Goal: Task Accomplishment & Management: Complete application form

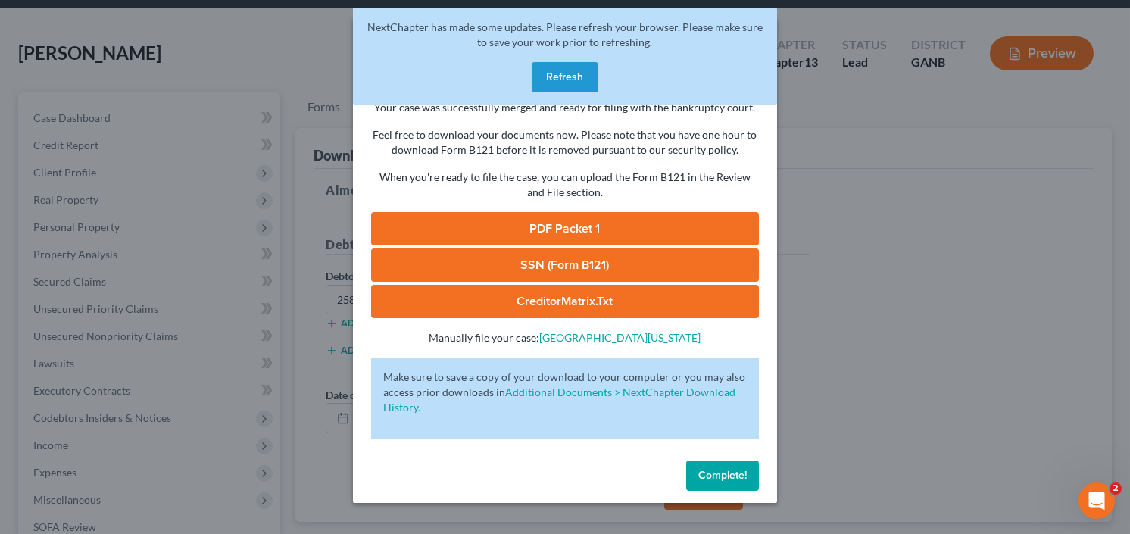
click at [548, 64] on button "Refresh" at bounding box center [565, 77] width 67 height 30
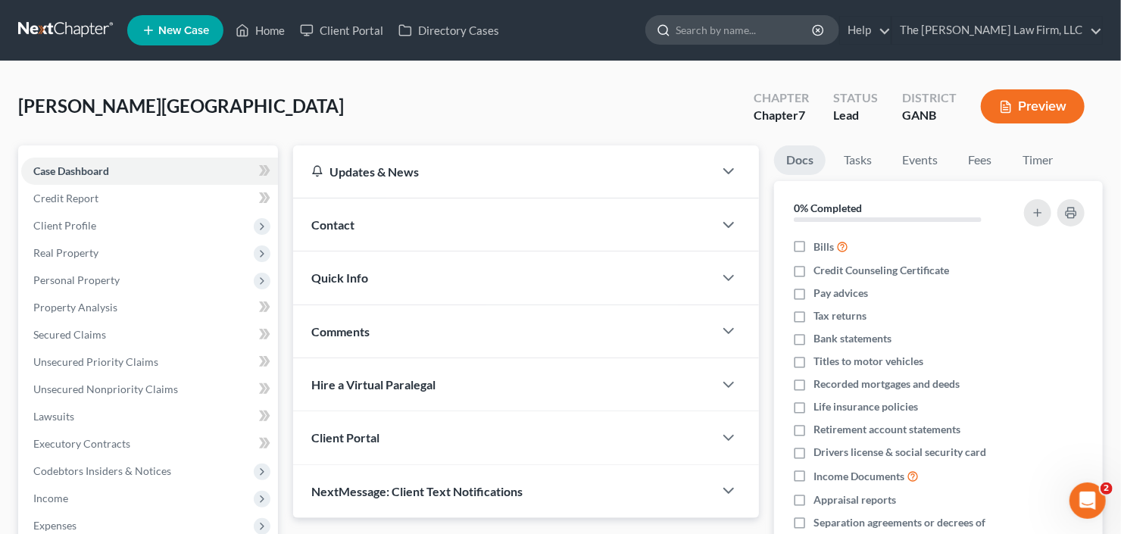
click at [751, 29] on input "search" at bounding box center [745, 30] width 139 height 28
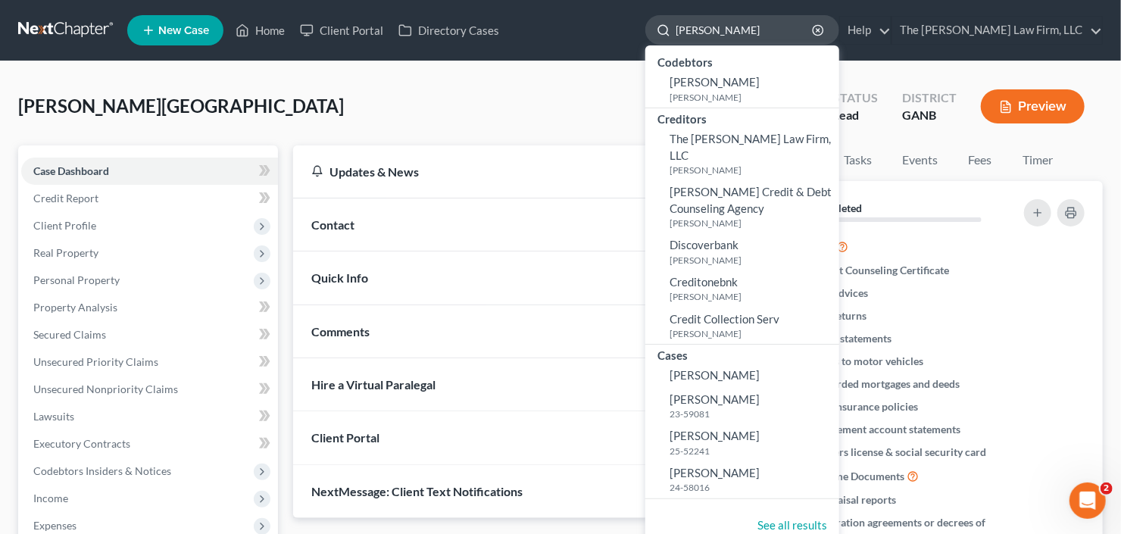
type input "[PERSON_NAME]"
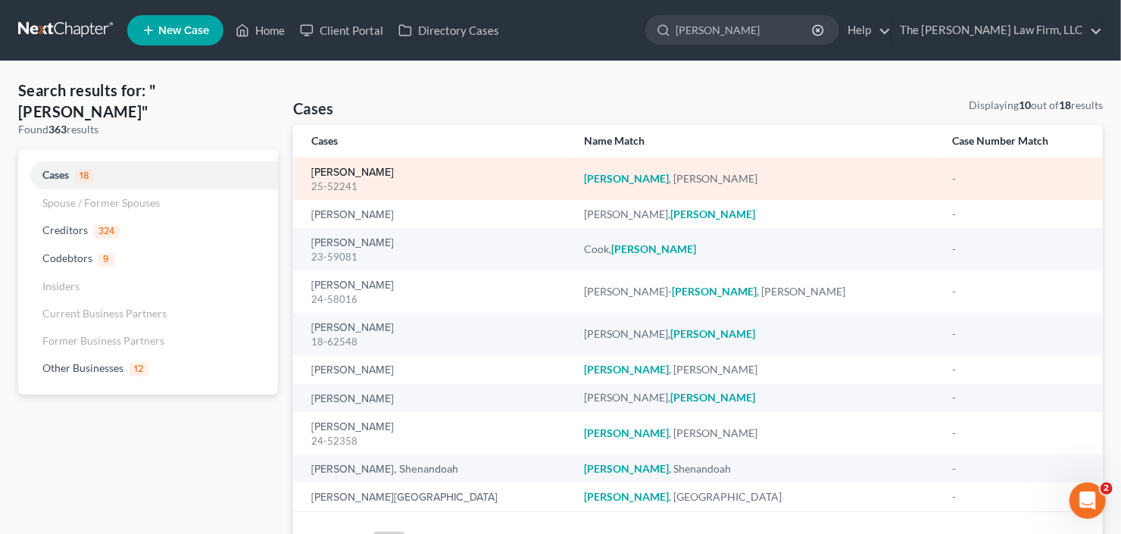
click at [326, 173] on link "[PERSON_NAME]" at bounding box center [352, 172] width 83 height 11
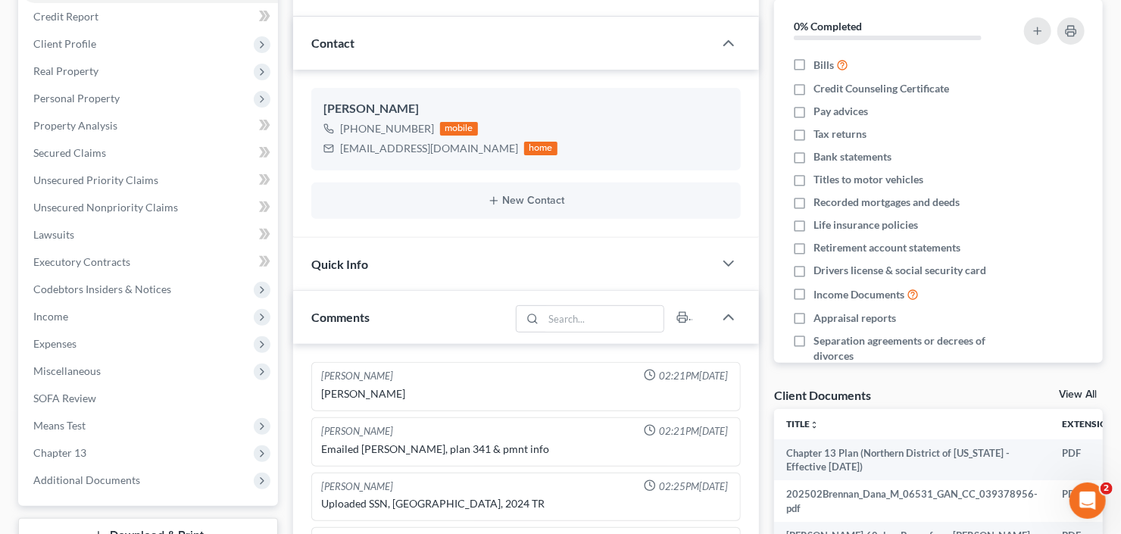
scroll to position [303, 0]
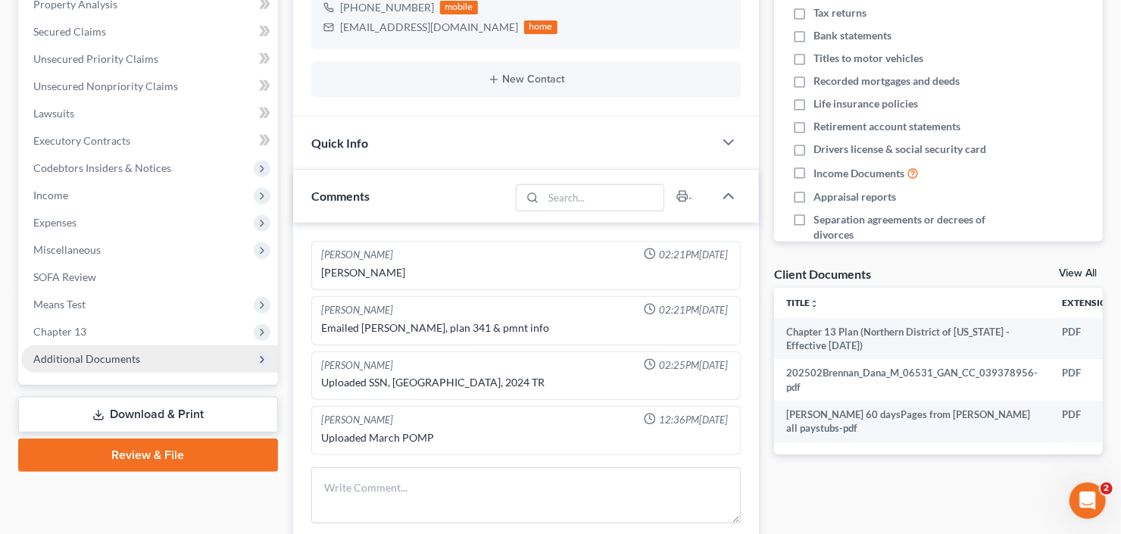
click at [112, 359] on span "Additional Documents" at bounding box center [86, 358] width 107 height 13
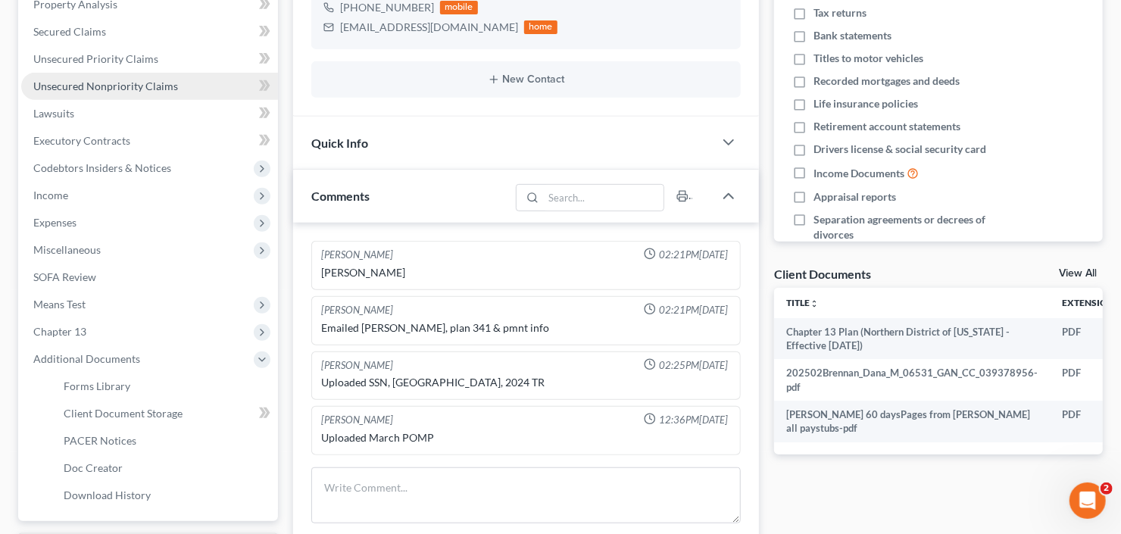
click at [117, 91] on link "Unsecured Nonpriority Claims" at bounding box center [149, 86] width 257 height 27
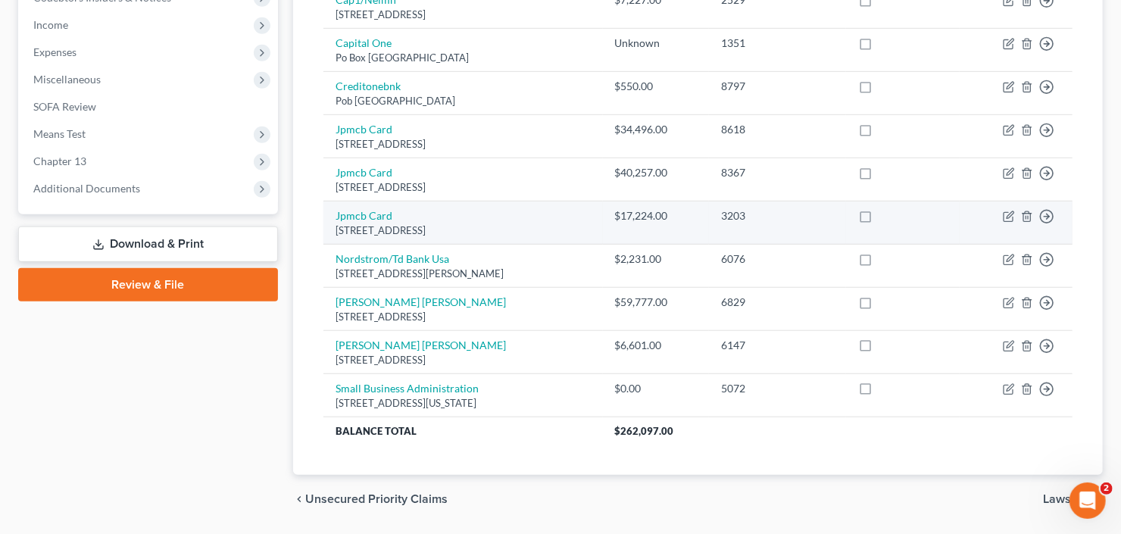
scroll to position [516, 0]
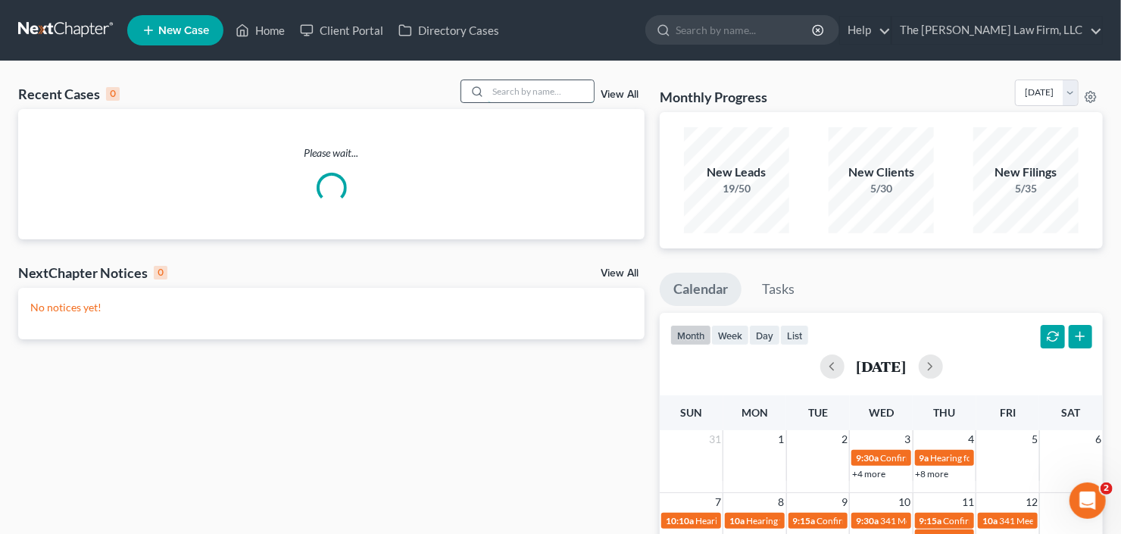
click at [553, 90] on input "search" at bounding box center [541, 91] width 106 height 22
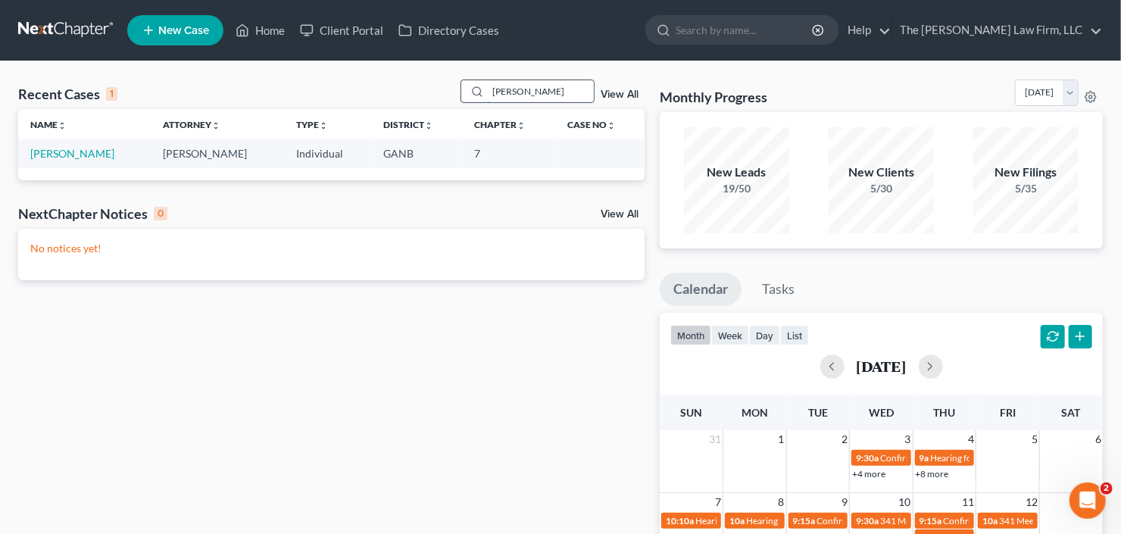
click at [532, 92] on input "gonzales" at bounding box center [541, 91] width 106 height 22
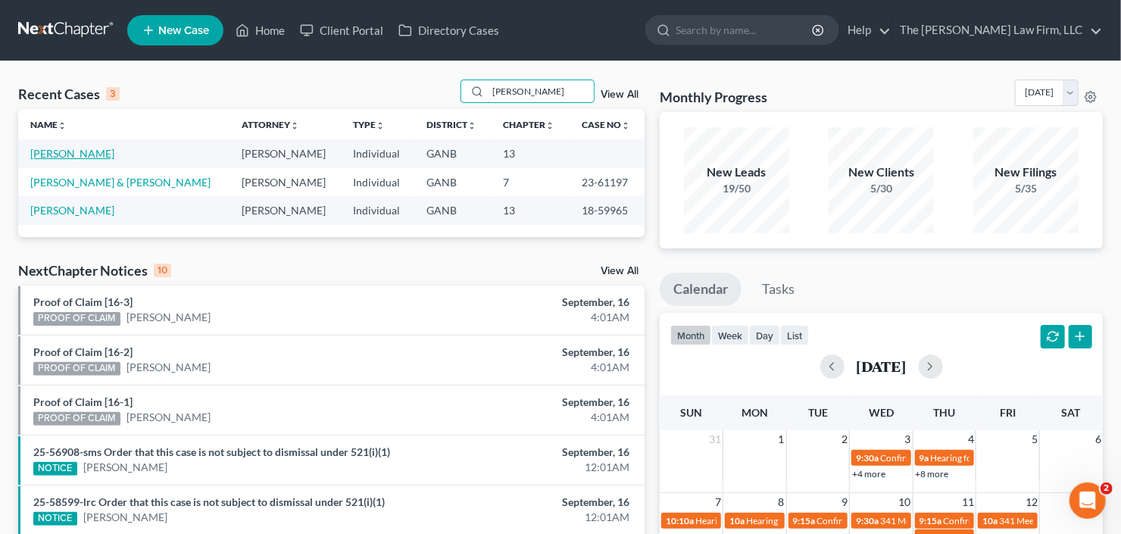
type input "gonzalez"
click at [48, 151] on link "Gonzalez, Bryson" at bounding box center [72, 153] width 84 height 13
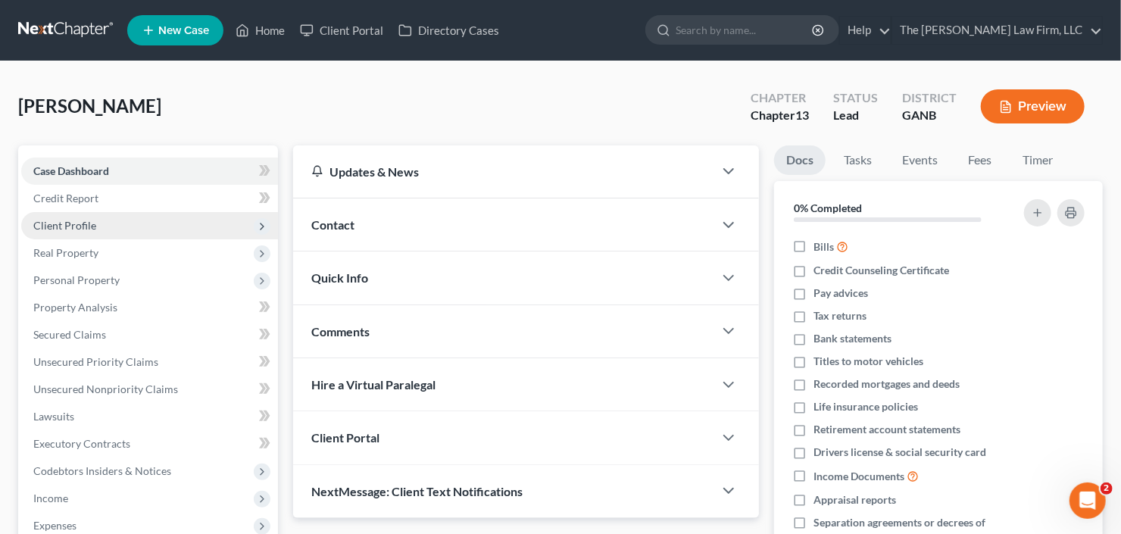
click at [81, 228] on span "Client Profile" at bounding box center [64, 225] width 63 height 13
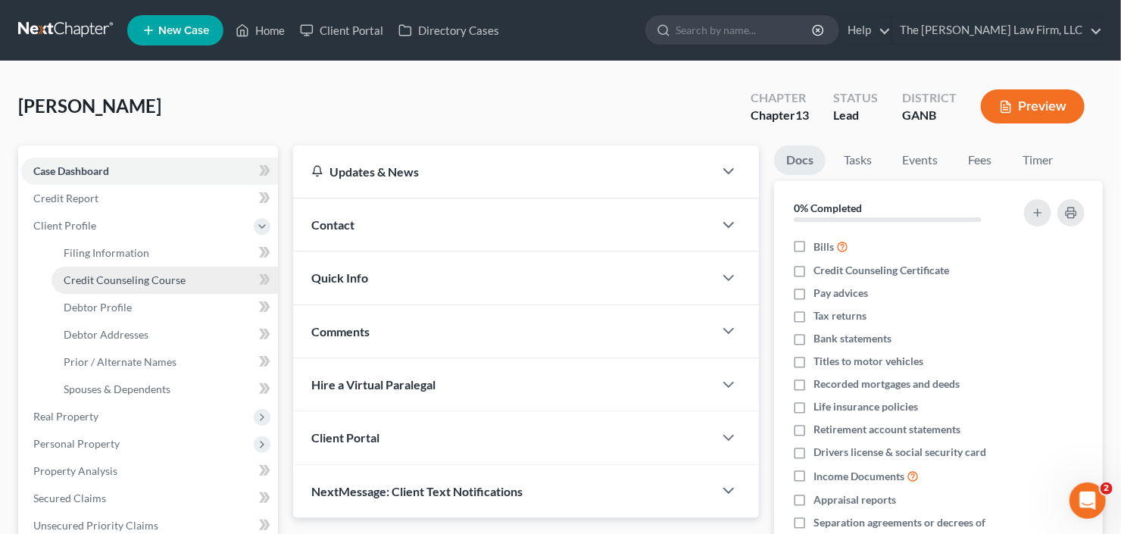
click at [84, 284] on span "Credit Counseling Course" at bounding box center [125, 279] width 122 height 13
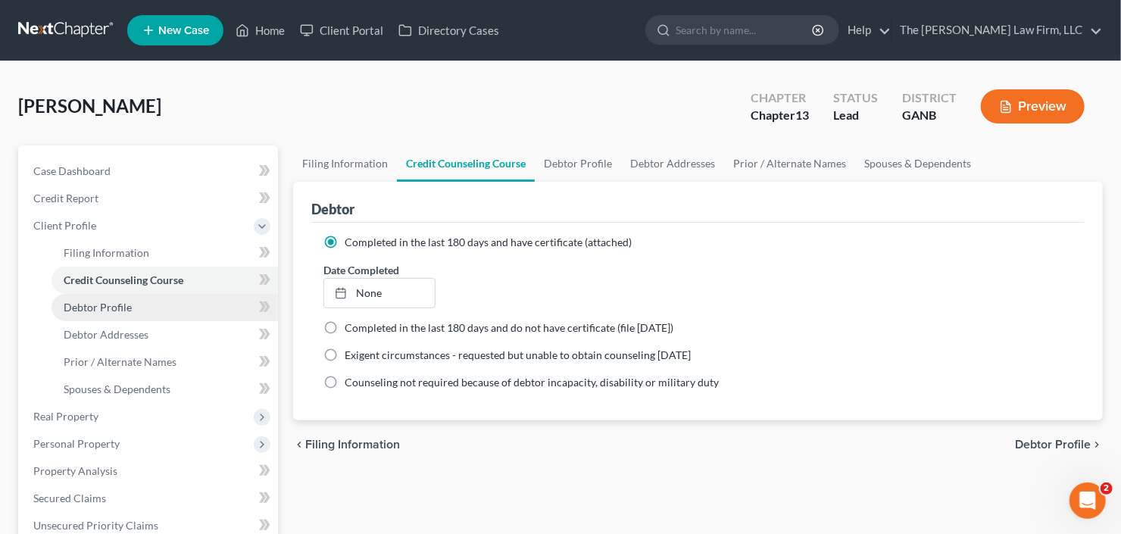
click at [131, 307] on link "Debtor Profile" at bounding box center [164, 307] width 226 height 27
select select "0"
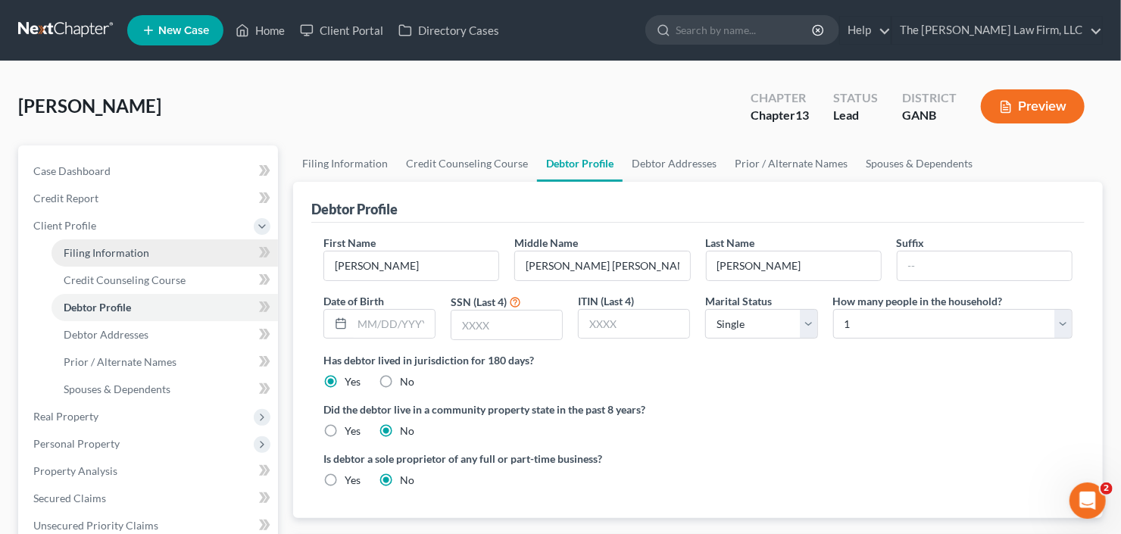
click at [121, 257] on link "Filing Information" at bounding box center [164, 252] width 226 height 27
select select "1"
select select "0"
select select "3"
select select "10"
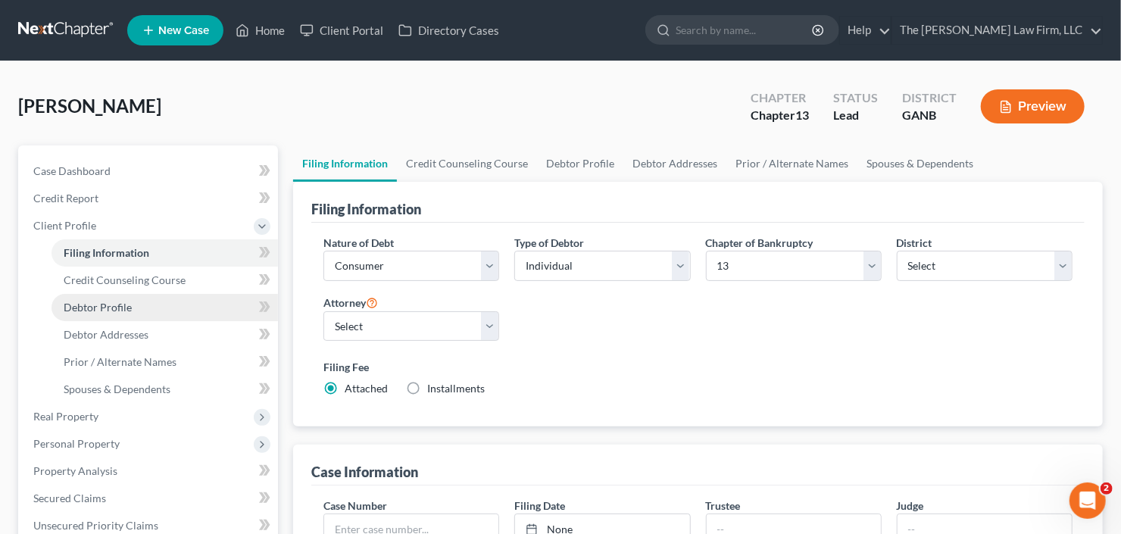
click at [86, 295] on link "Debtor Profile" at bounding box center [164, 307] width 226 height 27
select select "0"
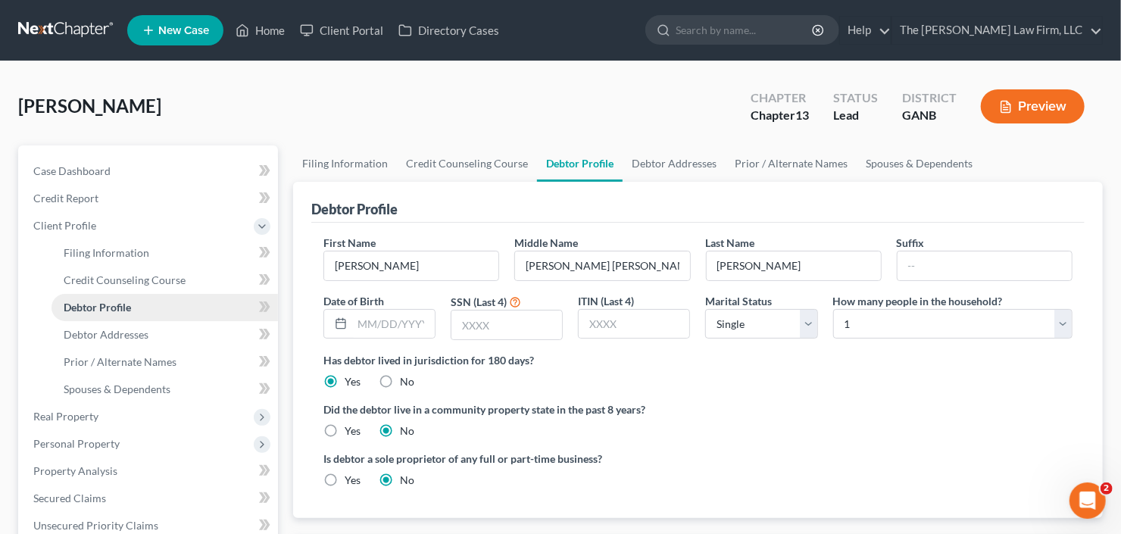
scroll to position [121, 0]
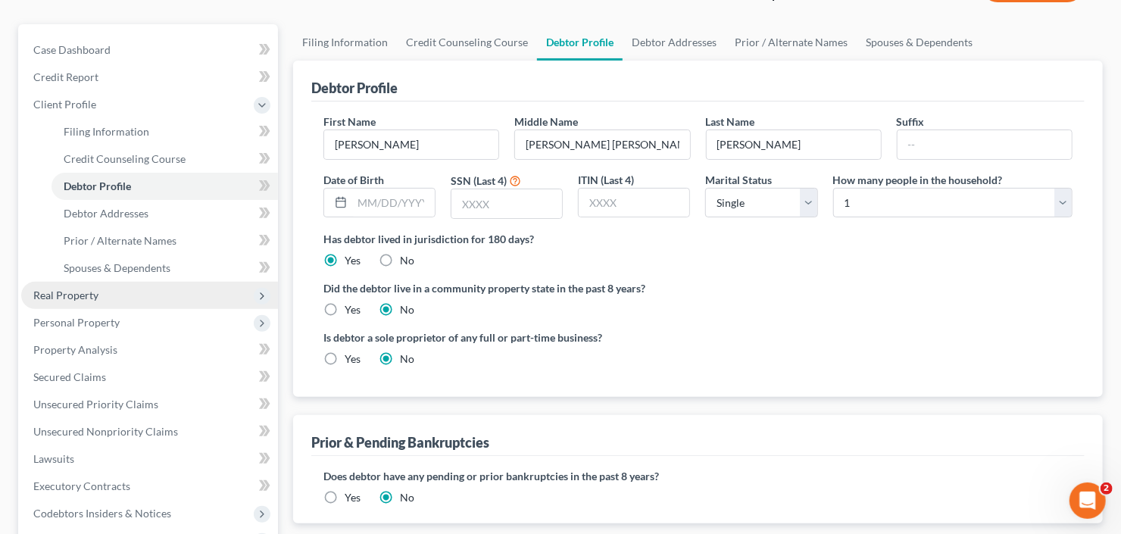
click at [121, 304] on span "Real Property" at bounding box center [149, 295] width 257 height 27
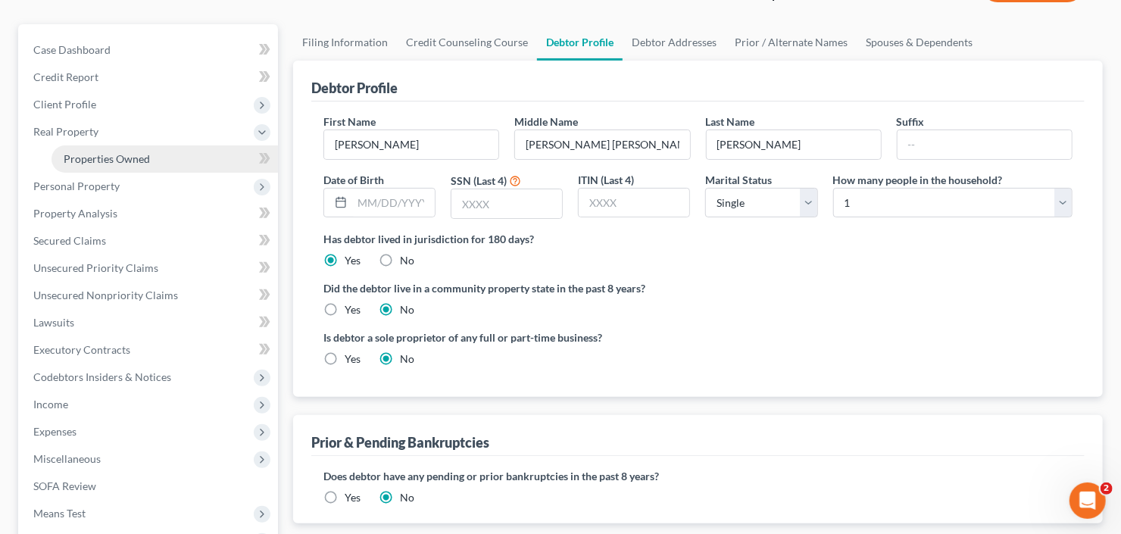
click at [137, 158] on span "Properties Owned" at bounding box center [107, 158] width 86 height 13
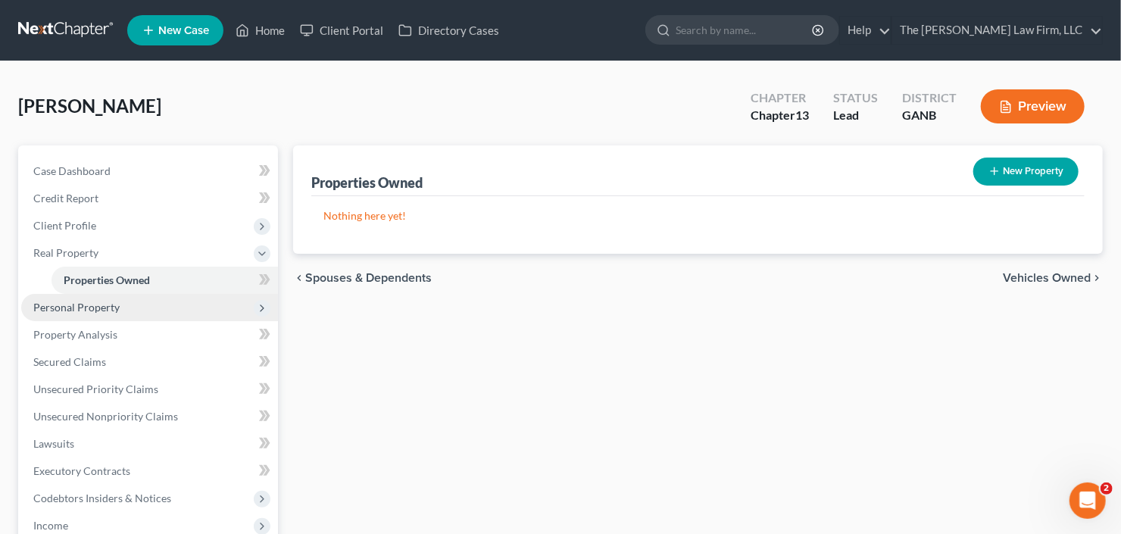
click at [79, 314] on span "Personal Property" at bounding box center [149, 307] width 257 height 27
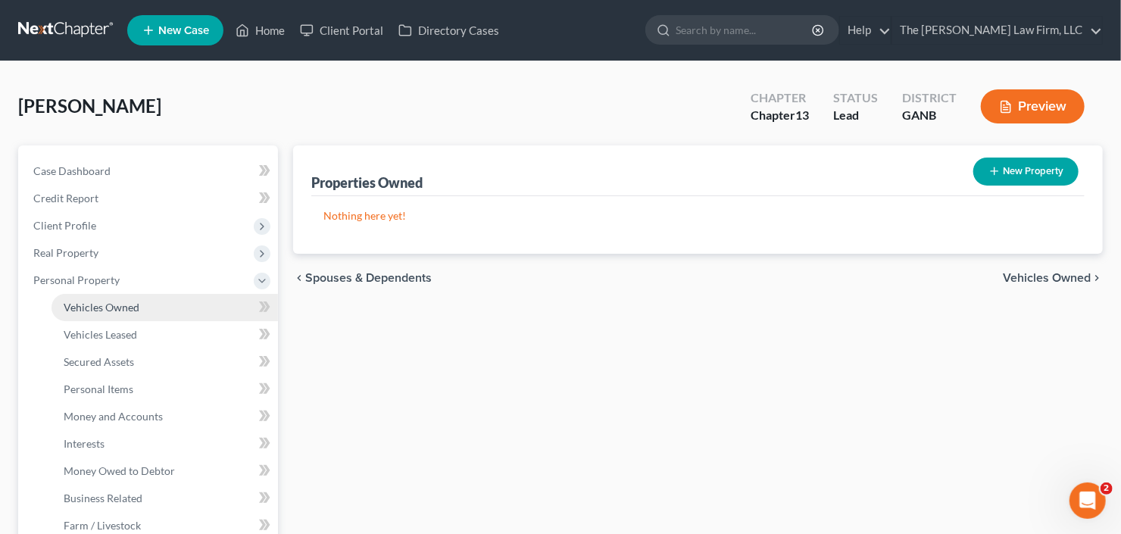
click at [107, 309] on span "Vehicles Owned" at bounding box center [102, 307] width 76 height 13
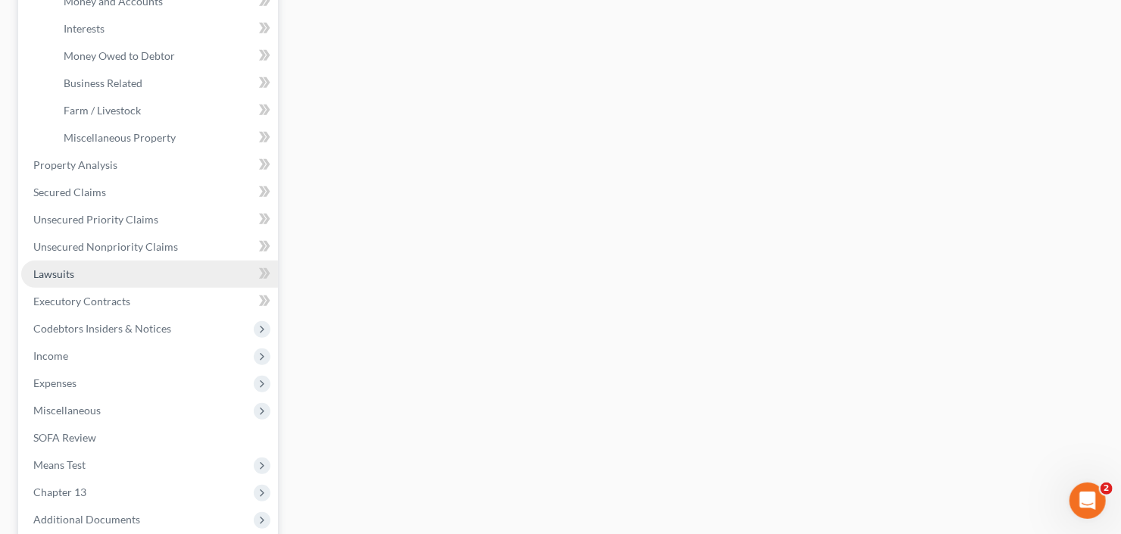
scroll to position [485, 0]
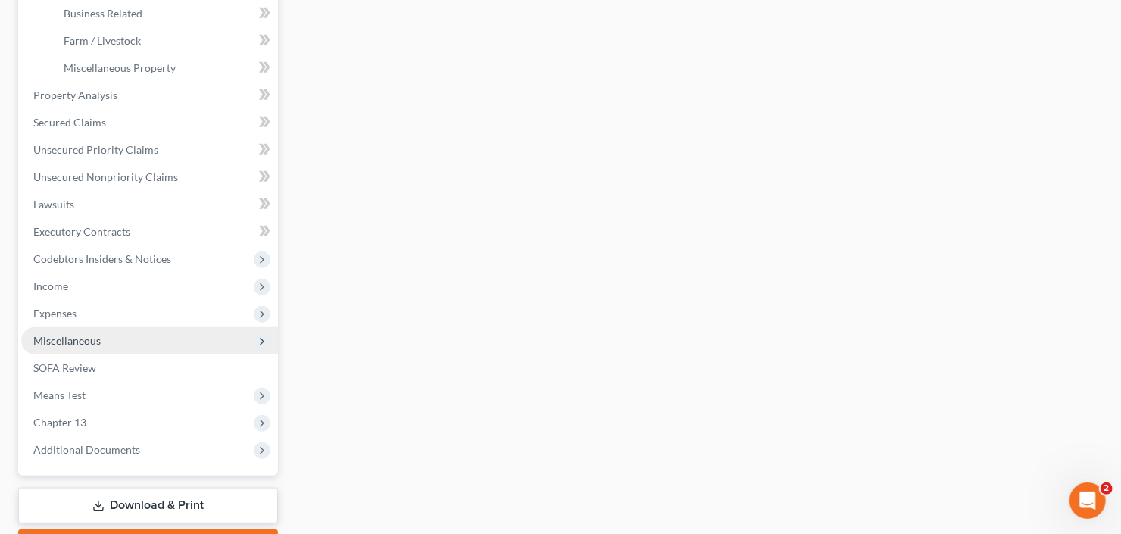
click at [122, 343] on span "Miscellaneous" at bounding box center [149, 340] width 257 height 27
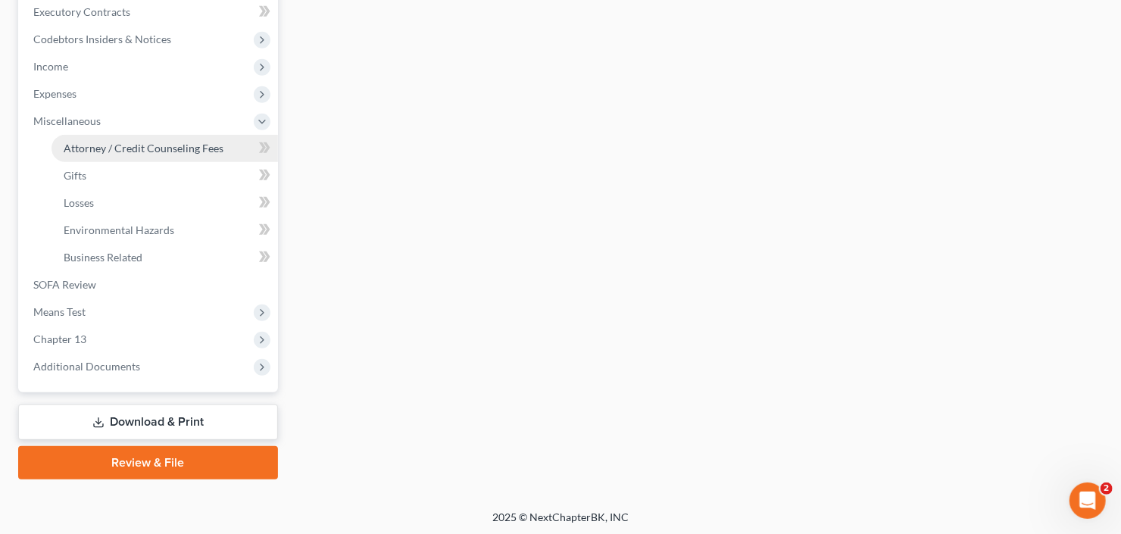
click at [150, 145] on span "Attorney / Credit Counseling Fees" at bounding box center [144, 148] width 160 height 13
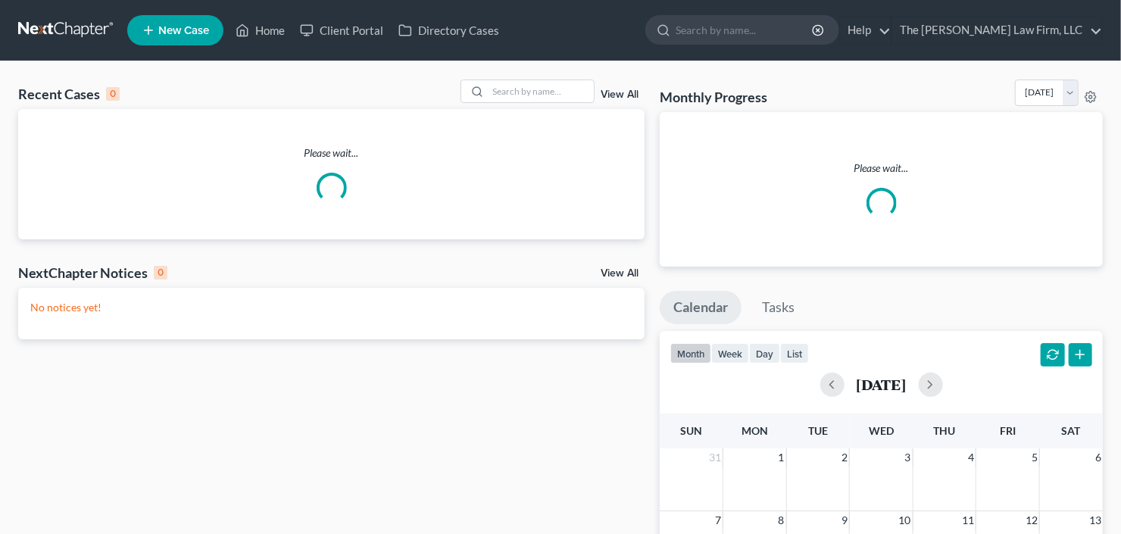
click at [788, 11] on ul "New Case Home Client Portal Directory Cases - No Result - See all results Or Pr…" at bounding box center [614, 30] width 975 height 39
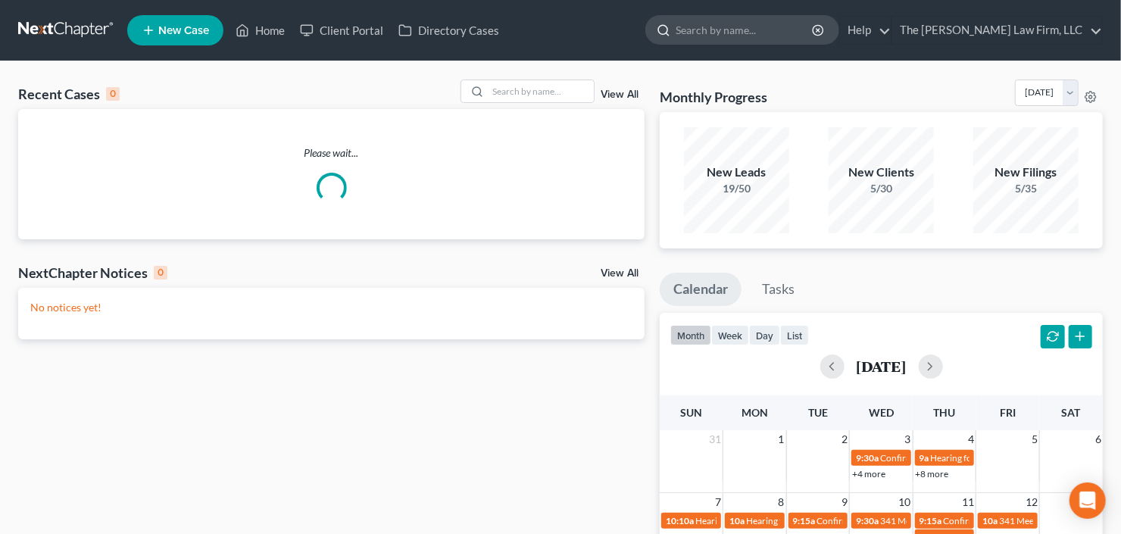
click at [779, 31] on input "search" at bounding box center [745, 30] width 139 height 28
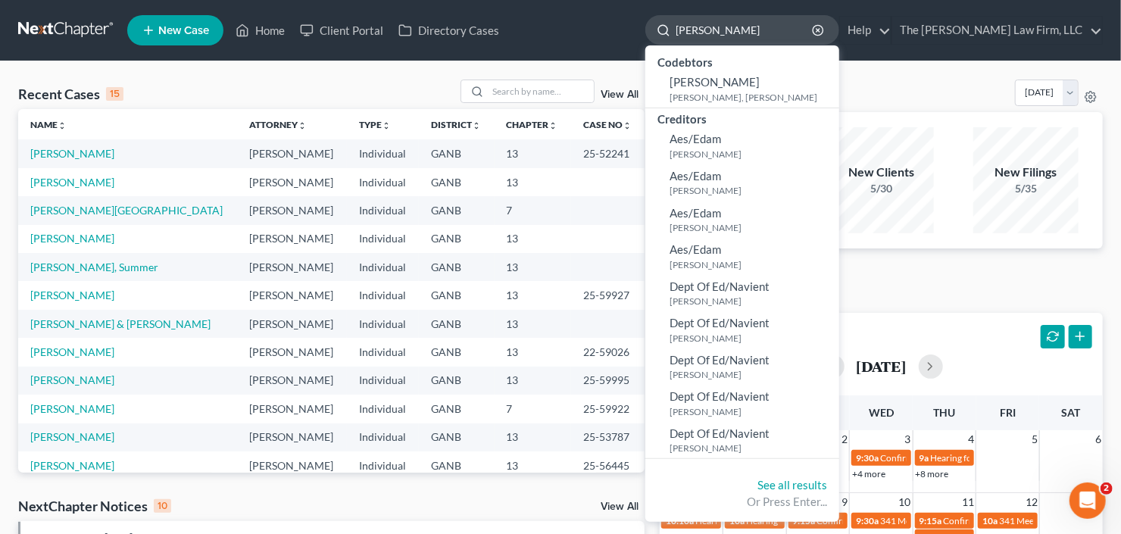
type input "edwards"
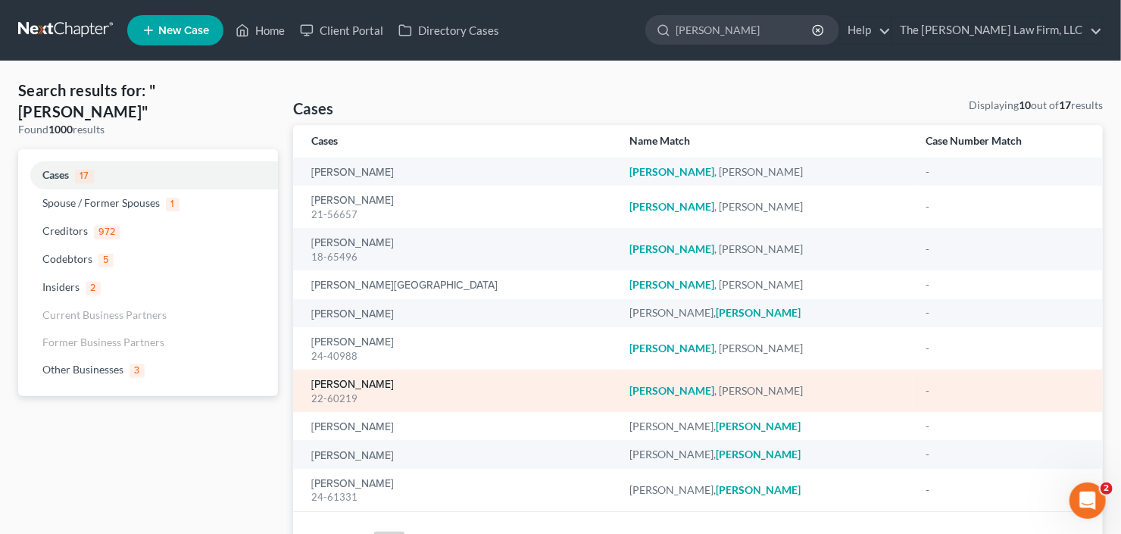
click at [329, 389] on link "Edwards, Lisa" at bounding box center [352, 384] width 83 height 11
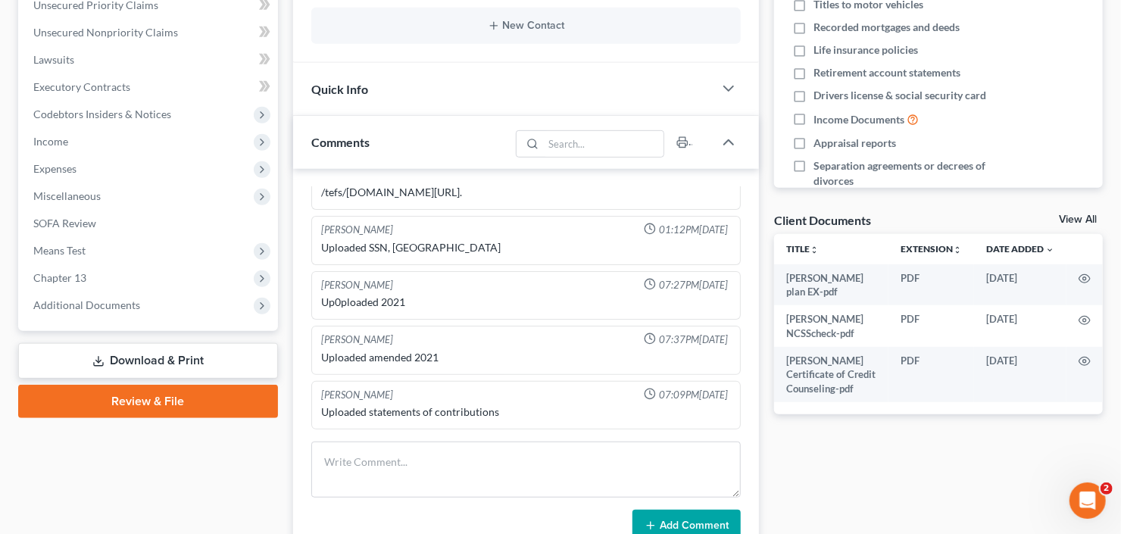
scroll to position [364, 0]
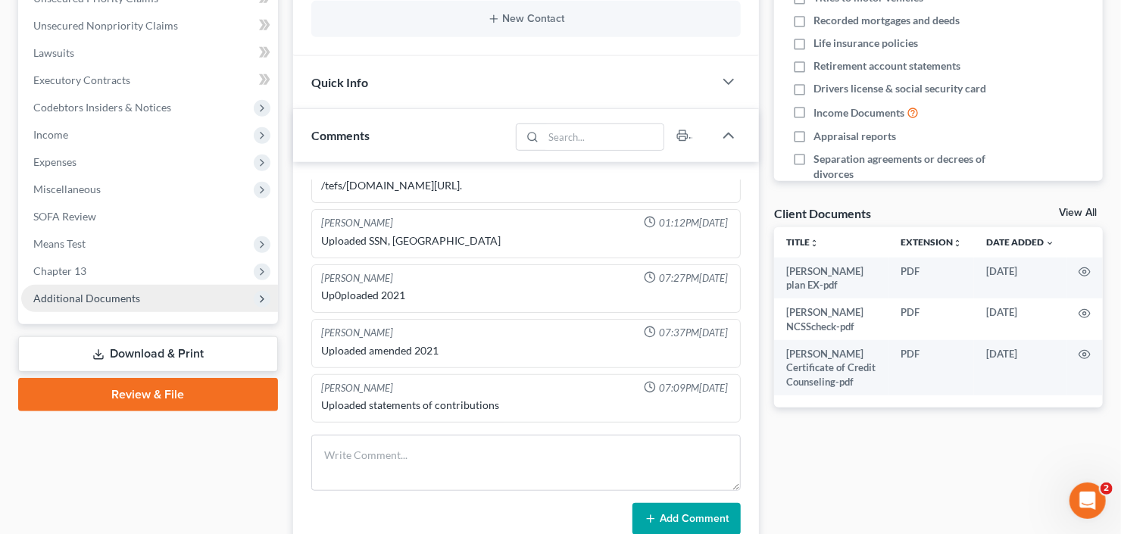
click at [108, 301] on span "Additional Documents" at bounding box center [86, 298] width 107 height 13
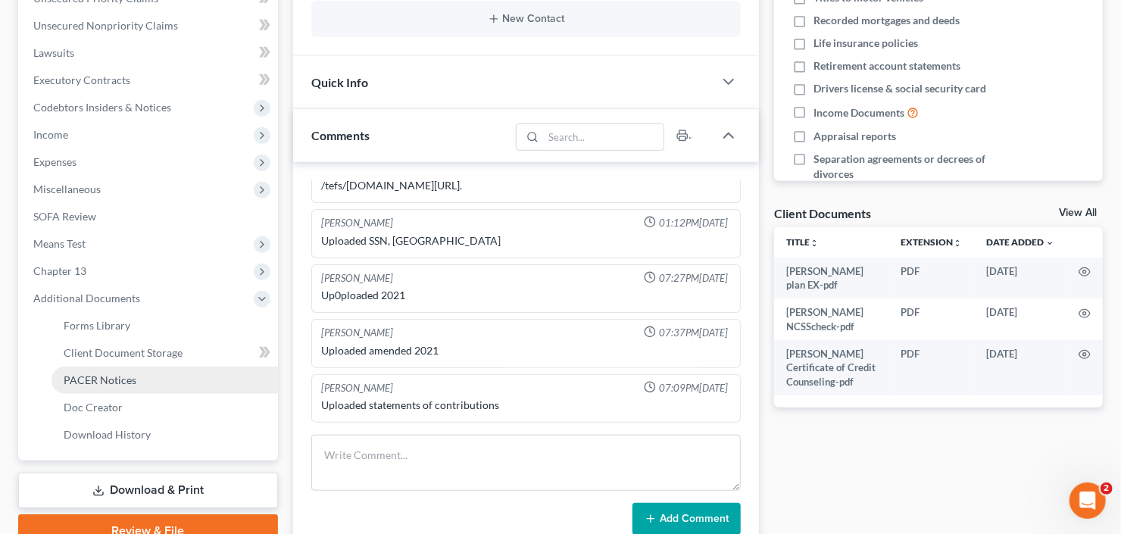
click at [91, 379] on span "PACER Notices" at bounding box center [100, 379] width 73 height 13
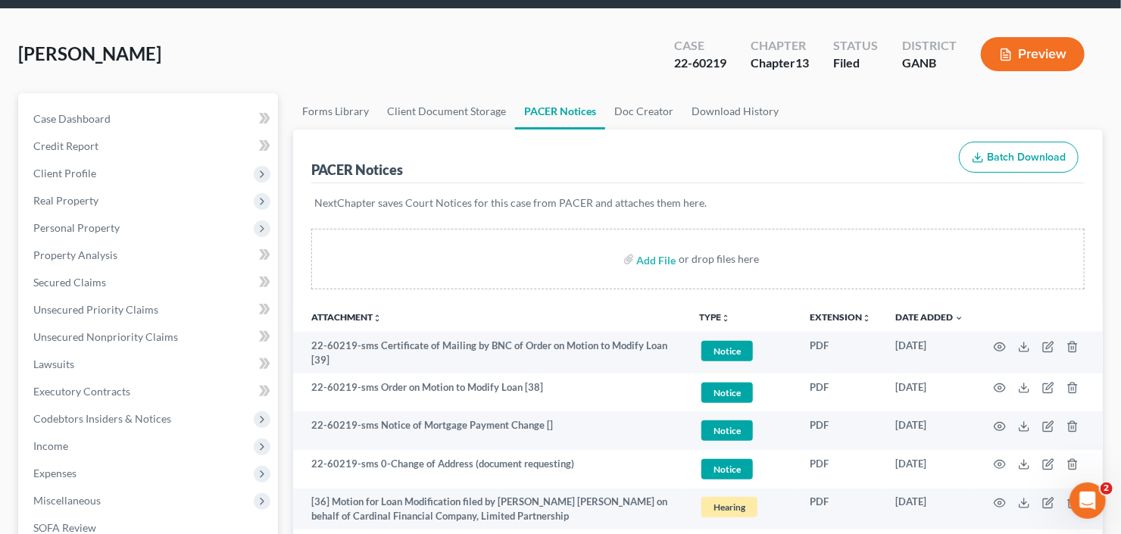
scroll to position [61, 0]
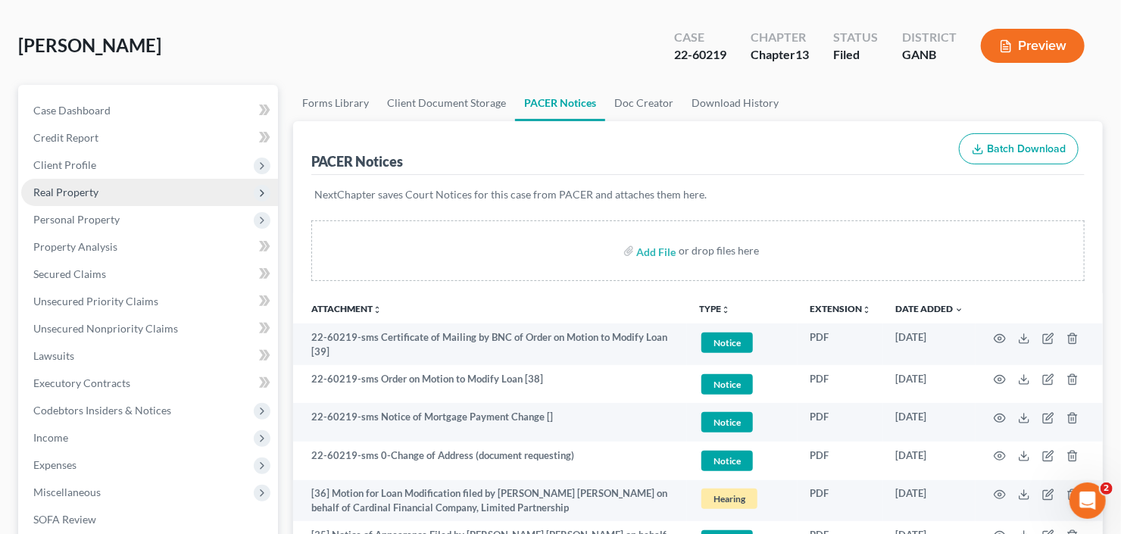
click at [86, 192] on span "Real Property" at bounding box center [65, 192] width 65 height 13
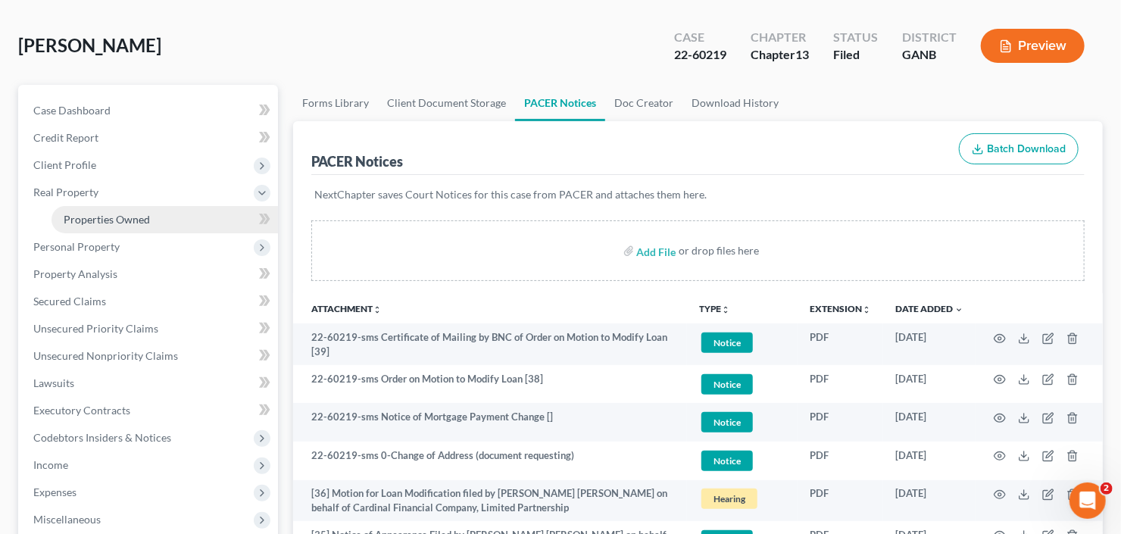
click at [93, 217] on span "Properties Owned" at bounding box center [107, 219] width 86 height 13
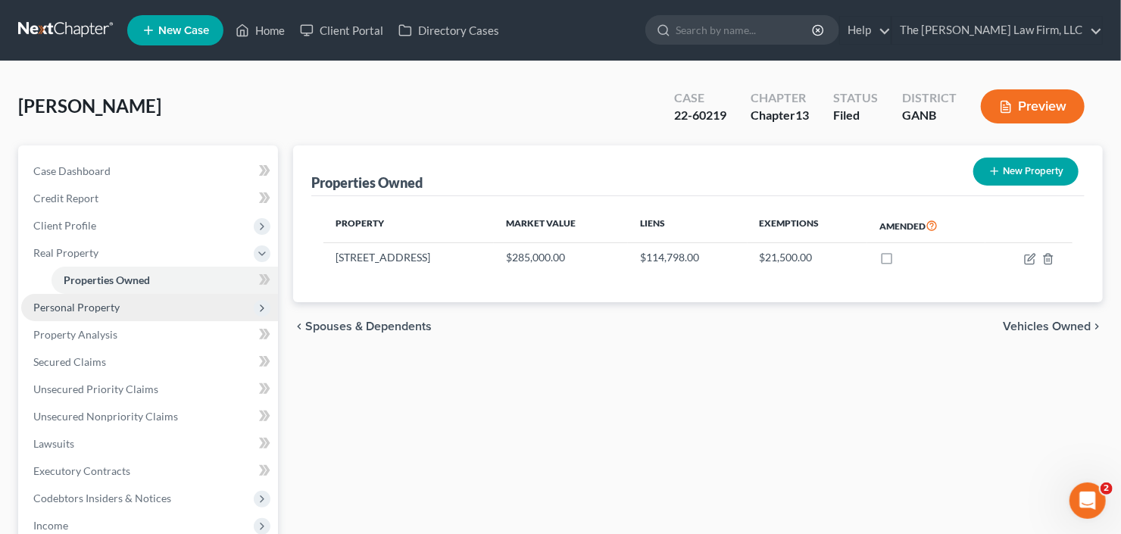
click at [123, 304] on span "Personal Property" at bounding box center [149, 307] width 257 height 27
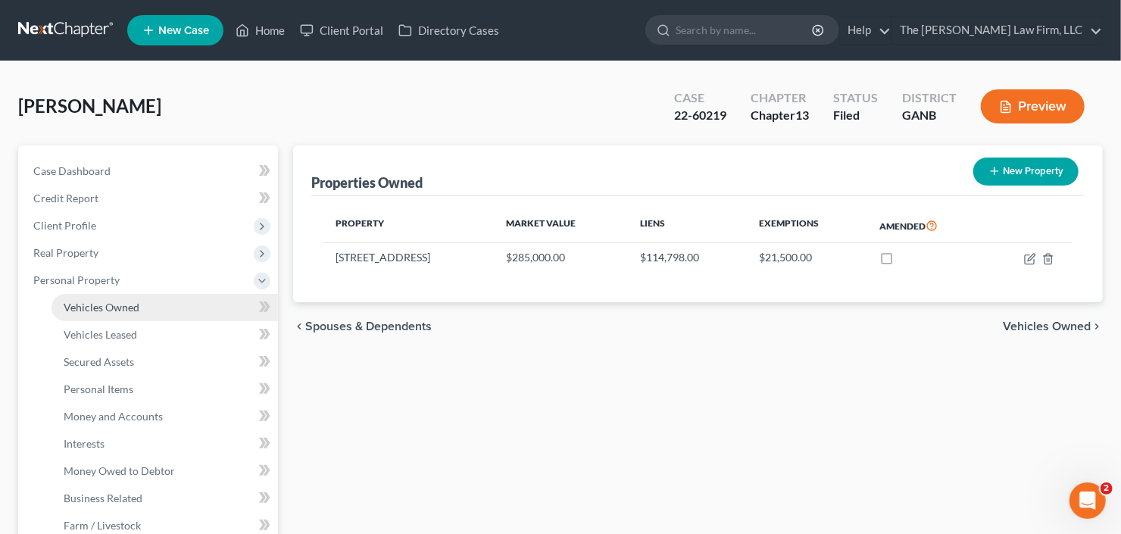
click at [134, 309] on span "Vehicles Owned" at bounding box center [102, 307] width 76 height 13
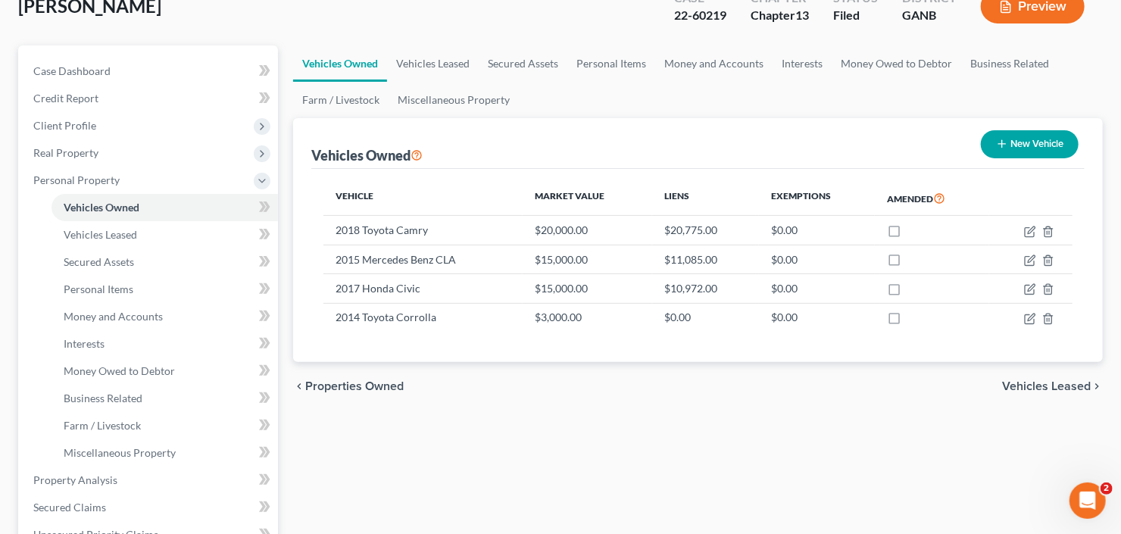
scroll to position [121, 0]
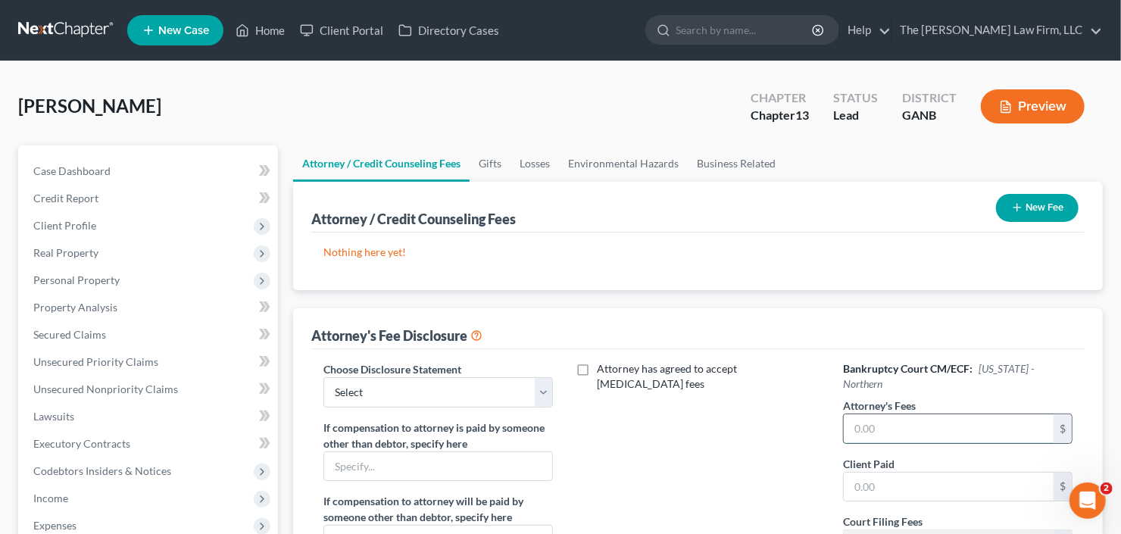
click at [919, 422] on input "text" at bounding box center [949, 428] width 210 height 29
type input "5,400"
type input "400"
click at [1040, 208] on button "New Fee" at bounding box center [1037, 208] width 83 height 28
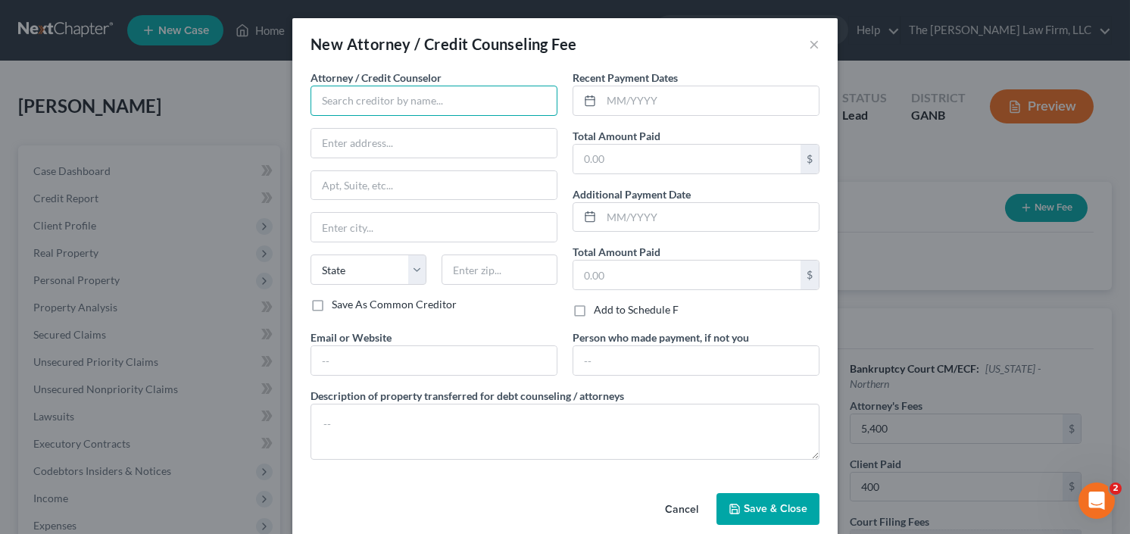
click at [367, 101] on input "text" at bounding box center [434, 101] width 247 height 30
drag, startPoint x: 392, startPoint y: 103, endPoint x: 366, endPoint y: 105, distance: 26.5
click at [366, 105] on input "The Craig Balck" at bounding box center [434, 101] width 247 height 30
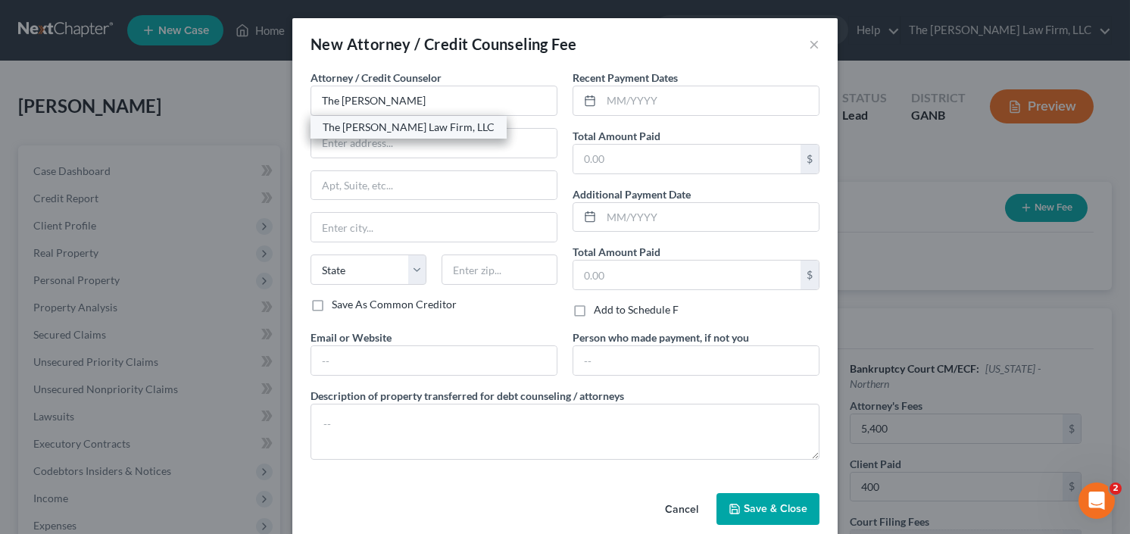
click at [399, 122] on div "The [PERSON_NAME] Law Firm, LLC" at bounding box center [409, 127] width 172 height 15
type input "The [PERSON_NAME] Law Firm, LLC"
type input "5555 Glenridge Connector Suite 200"
type input "Atlanta"
select select "10"
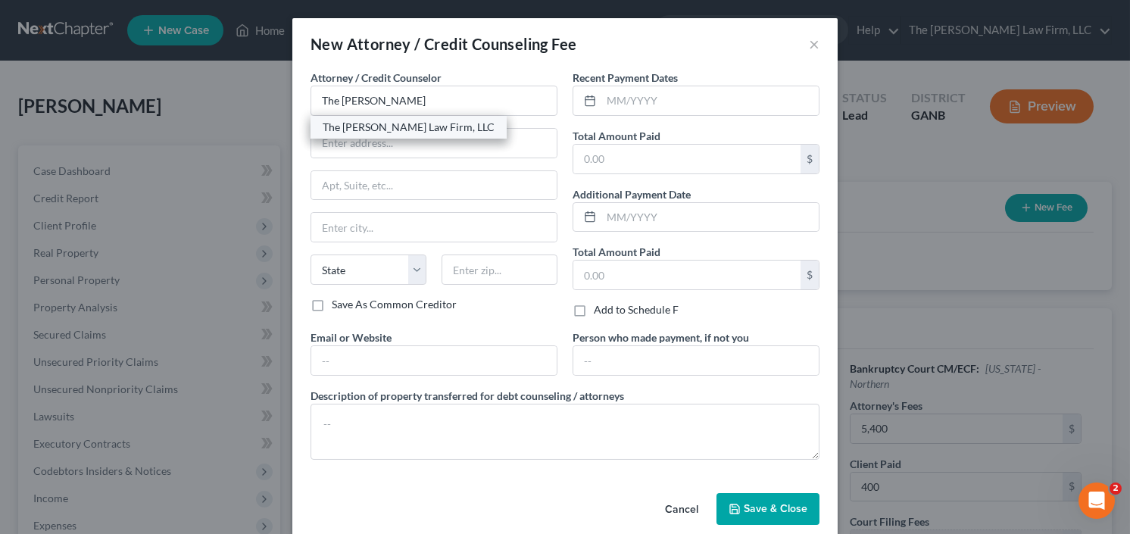
type input "30342"
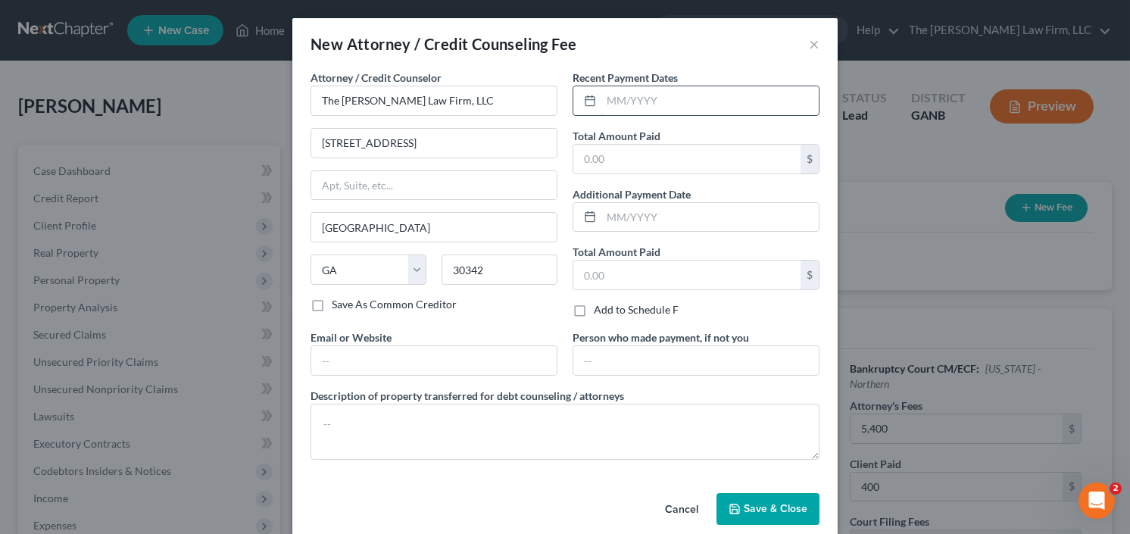
click at [679, 98] on input "text" at bounding box center [709, 100] width 217 height 29
type input "9/25"
drag, startPoint x: 592, startPoint y: 160, endPoint x: 579, endPoint y: 161, distance: 13.0
click at [579, 161] on input "25" at bounding box center [686, 159] width 227 height 29
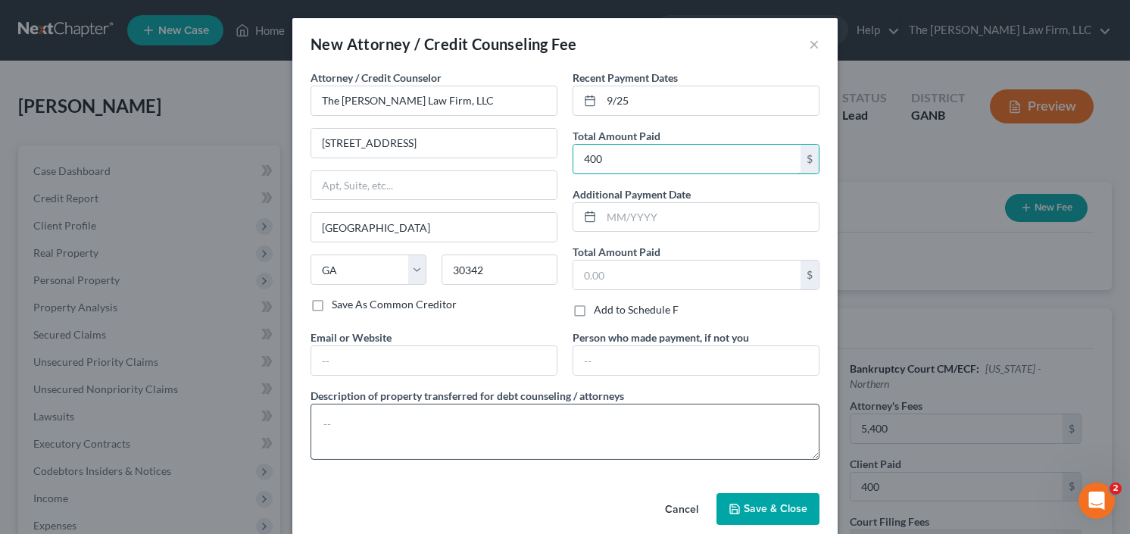
type input "400"
click at [370, 426] on textarea at bounding box center [565, 432] width 509 height 56
type textarea "retainer"
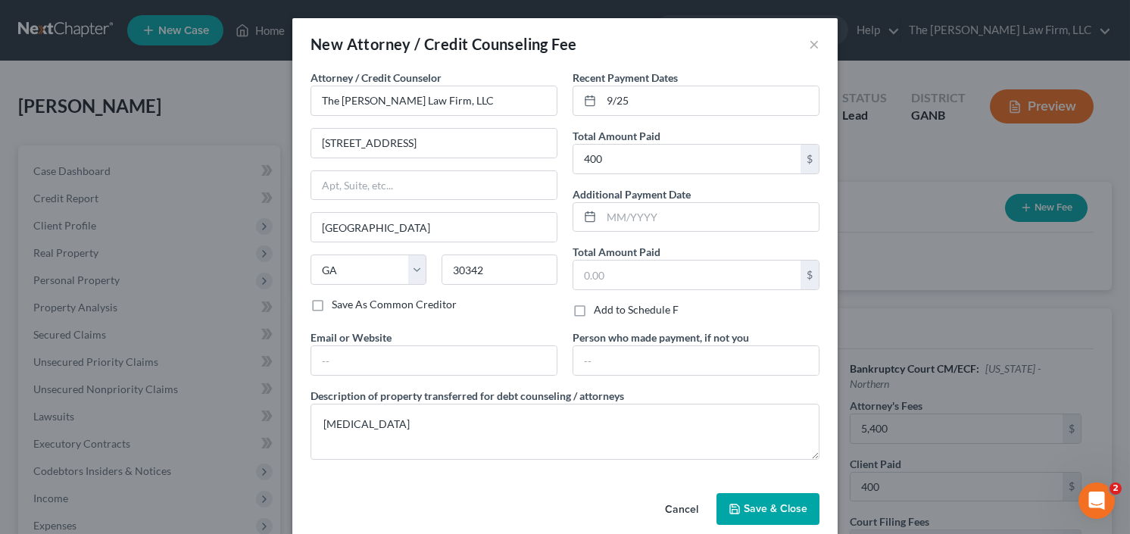
click at [769, 502] on span "Save & Close" at bounding box center [776, 508] width 64 height 13
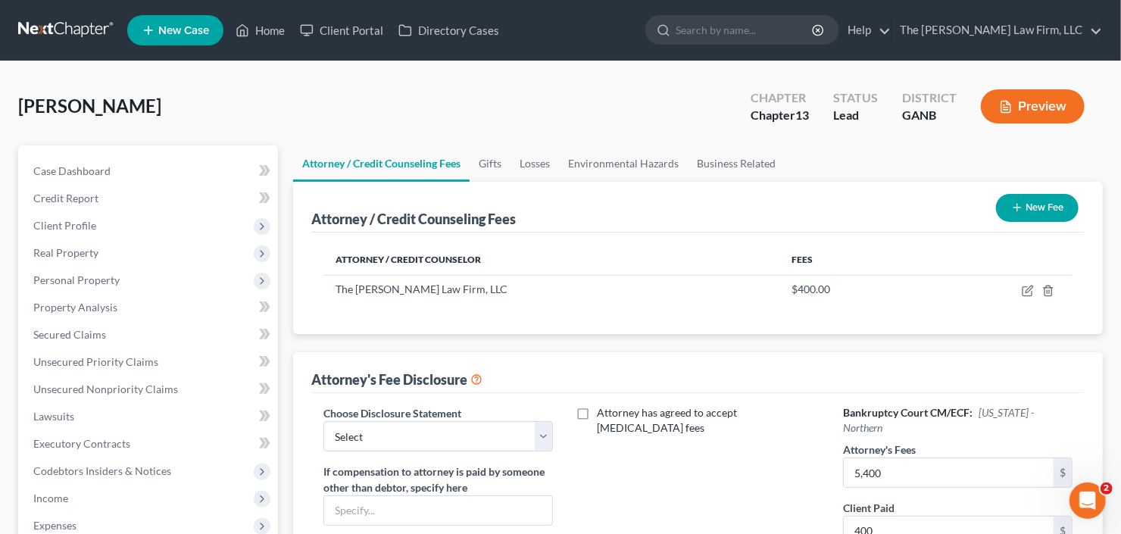
click at [1035, 203] on button "New Fee" at bounding box center [1037, 208] width 83 height 28
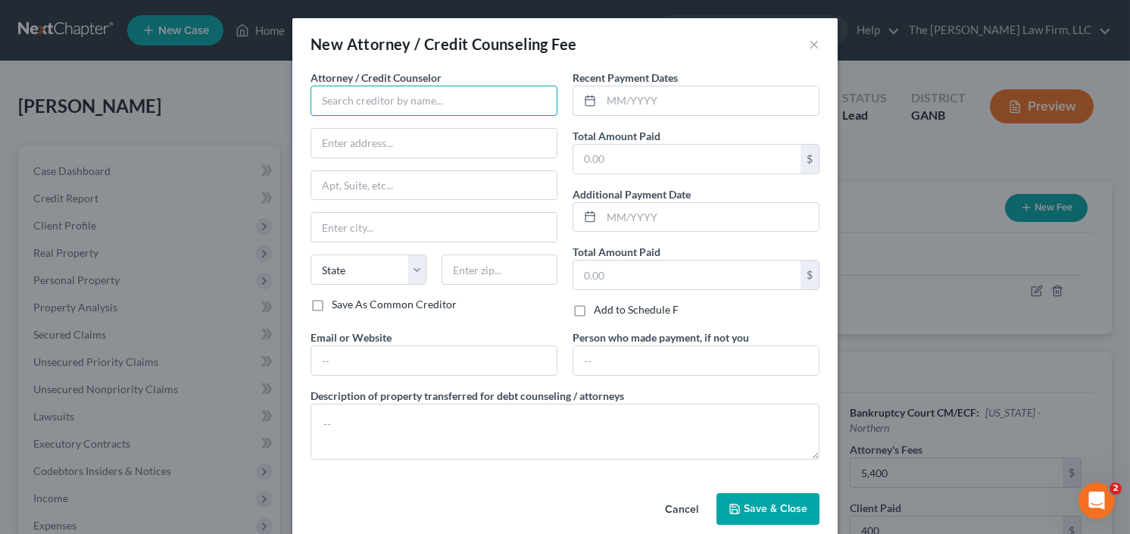
click at [419, 98] on input "text" at bounding box center [434, 101] width 247 height 30
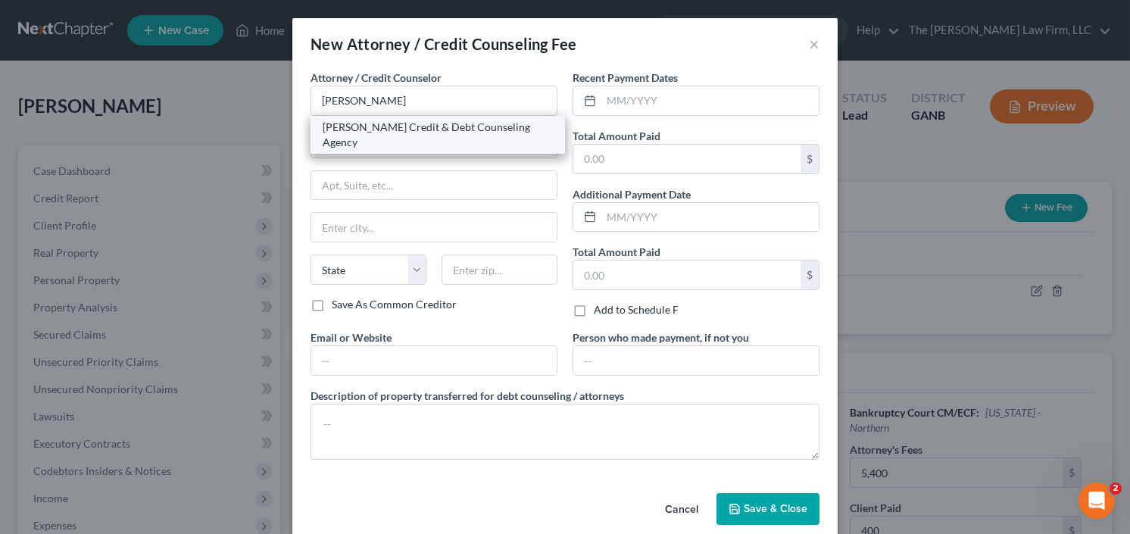
click at [367, 130] on div "[PERSON_NAME] Credit & Debt Counseling Agency" at bounding box center [438, 135] width 230 height 30
type input "[PERSON_NAME] Credit & Debt Counseling Agency"
type input "20003 387th Ave"
type input "Wolsey"
select select "43"
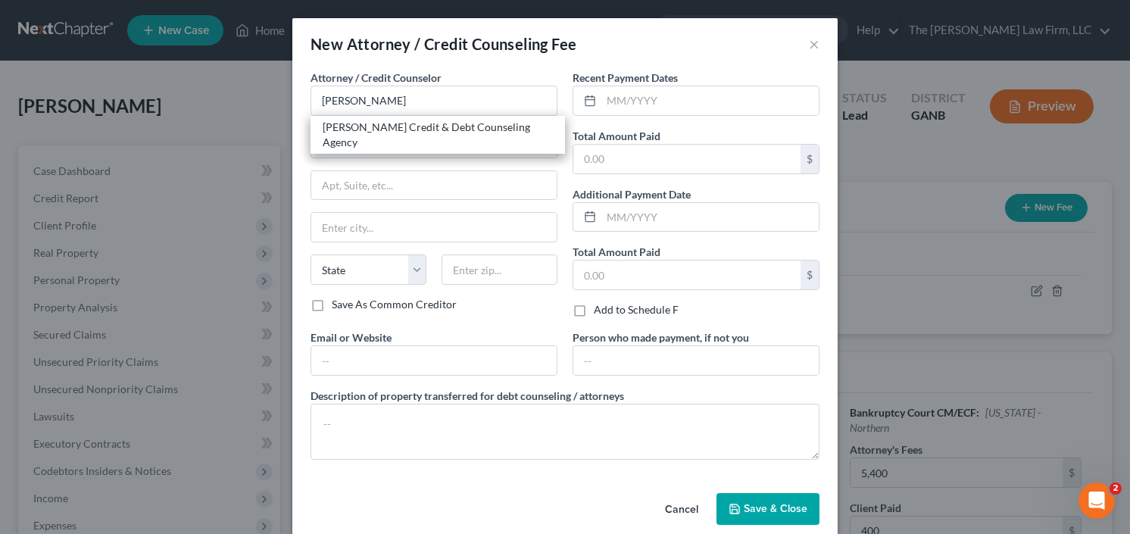
type input "57384"
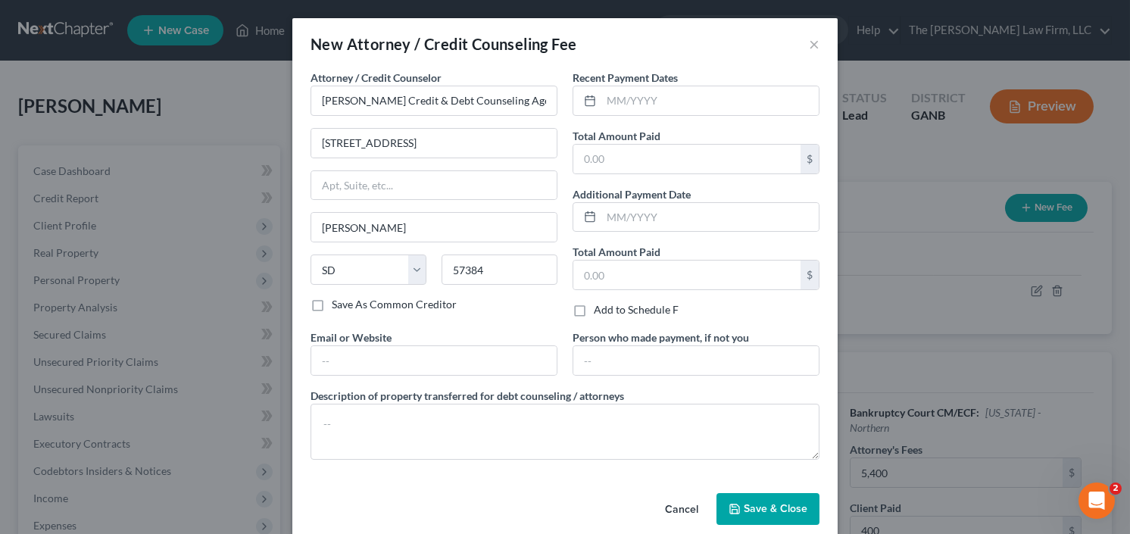
click at [663, 117] on div "Recent Payment Dates Total Amount Paid $ Additional Payment Date Total Amount P…" at bounding box center [696, 200] width 262 height 260
click at [640, 111] on input "text" at bounding box center [709, 100] width 217 height 29
type input "9/25"
type input "25"
click at [432, 401] on label "Description of property transferred for debt counseling / attorneys" at bounding box center [468, 396] width 314 height 16
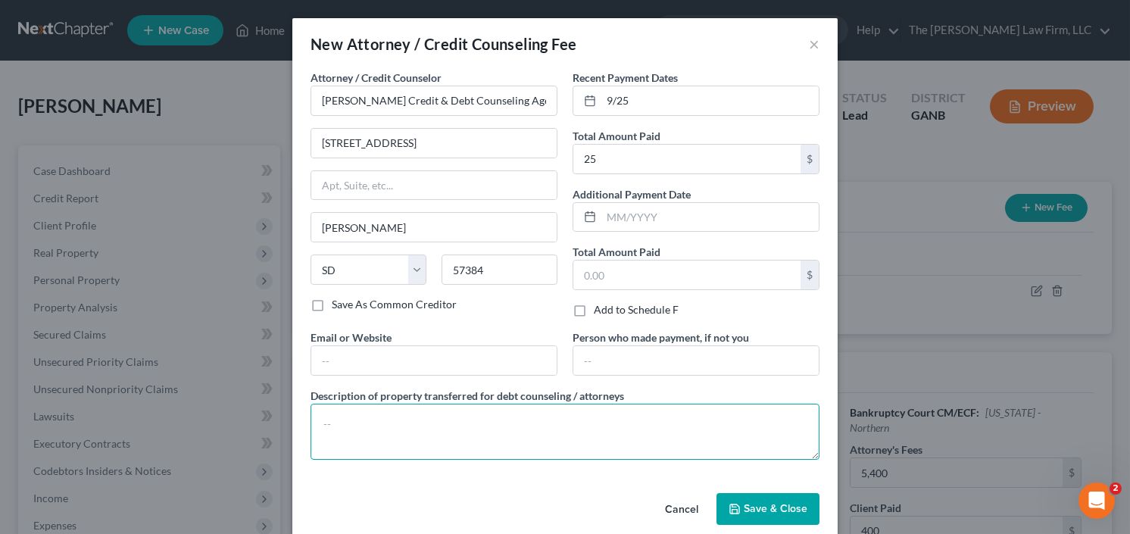
click at [383, 420] on textarea at bounding box center [565, 432] width 509 height 56
type textarea "credit counseling"
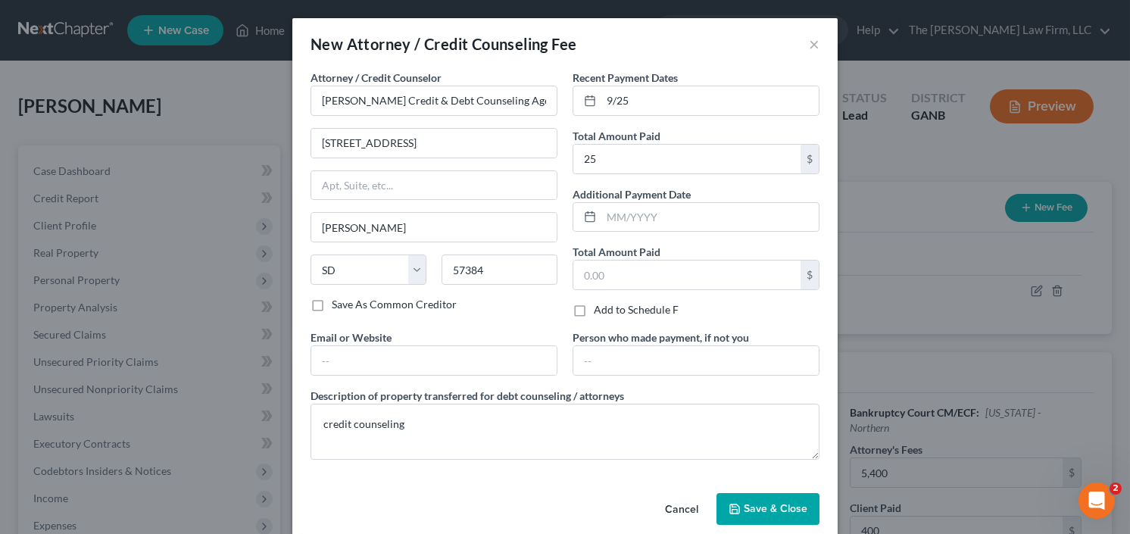
click at [779, 502] on span "Save & Close" at bounding box center [776, 508] width 64 height 13
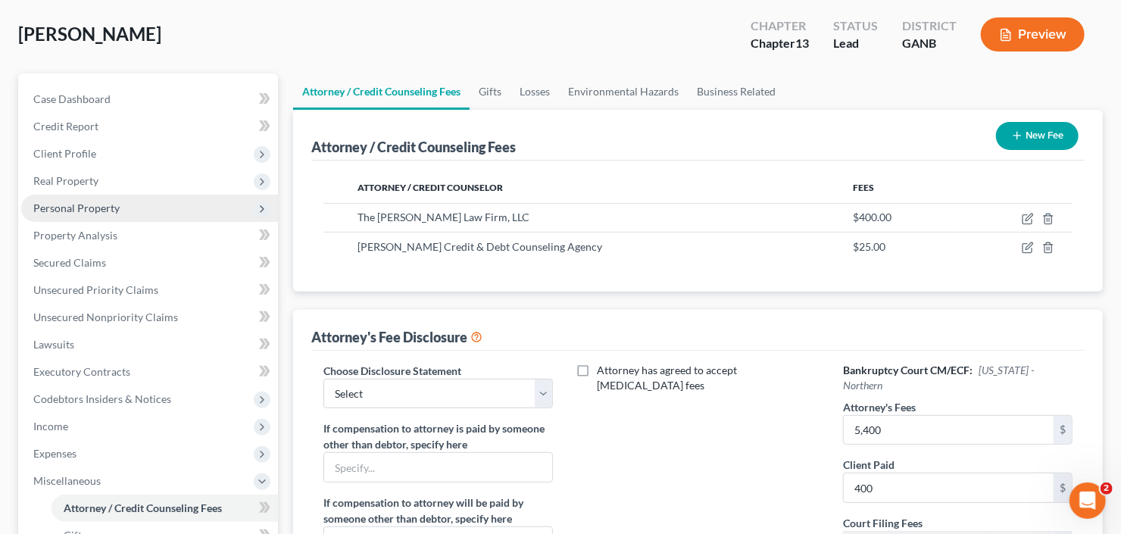
scroll to position [61, 0]
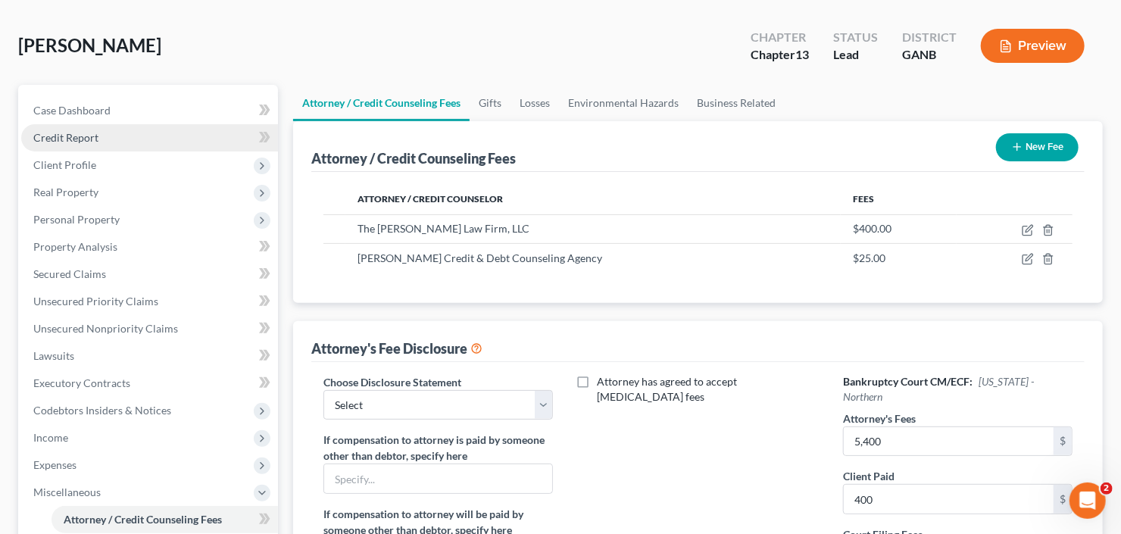
click at [117, 137] on link "Credit Report" at bounding box center [149, 137] width 257 height 27
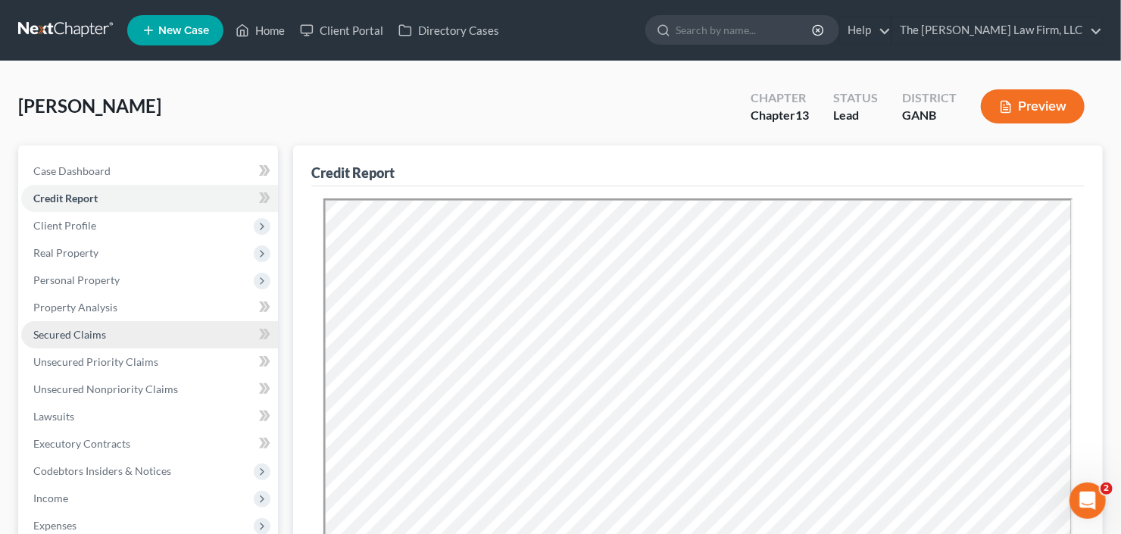
click at [76, 335] on span "Secured Claims" at bounding box center [69, 334] width 73 height 13
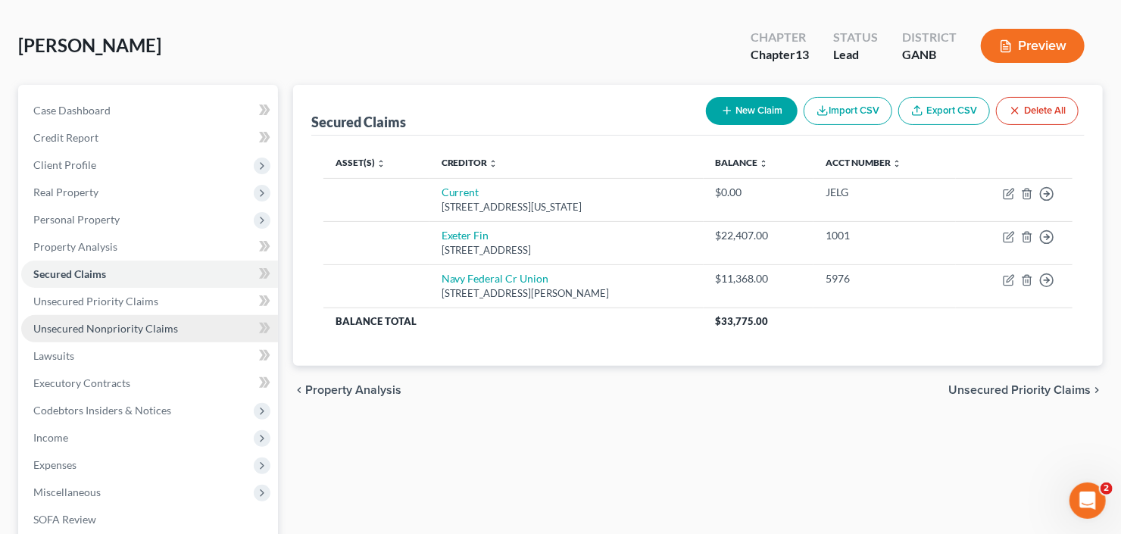
click at [86, 326] on span "Unsecured Nonpriority Claims" at bounding box center [105, 328] width 145 height 13
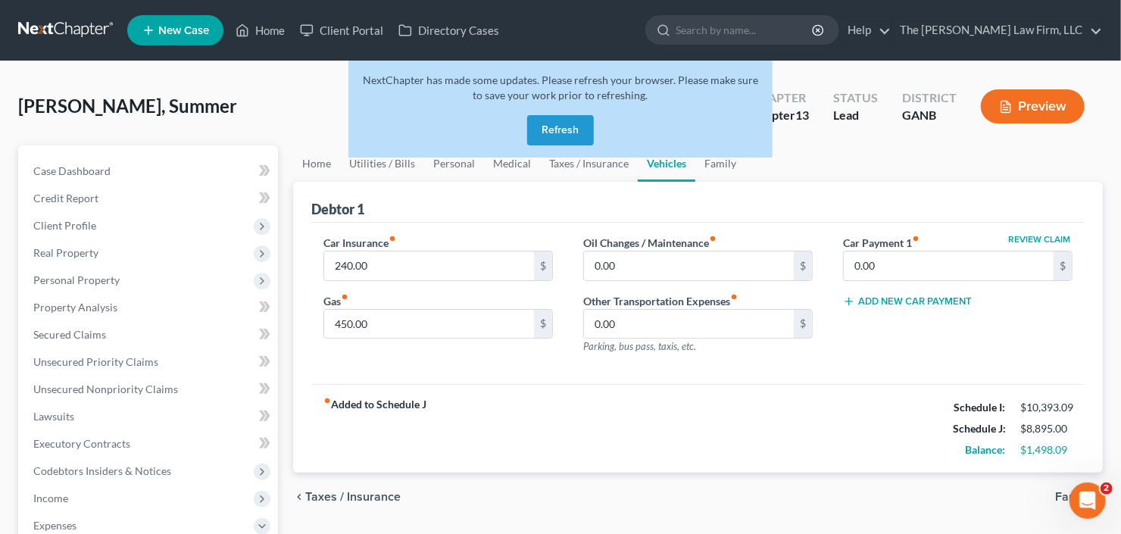
click at [564, 114] on div "NextChapter has made some updates. Please refresh your browser. Please make sur…" at bounding box center [560, 109] width 424 height 97
click at [563, 122] on button "Refresh" at bounding box center [560, 130] width 67 height 30
